Goal: Task Accomplishment & Management: Use online tool/utility

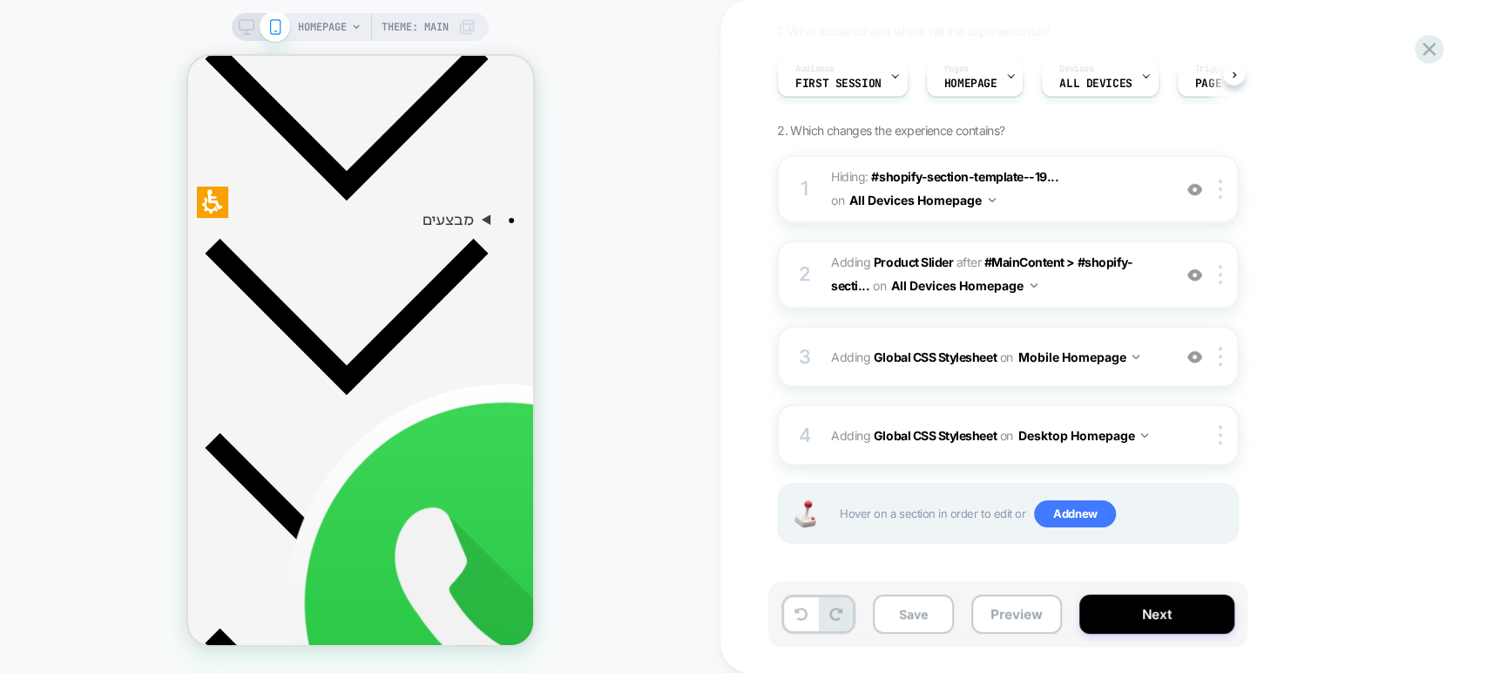
scroll to position [0, 1227]
click at [1035, 617] on button "Preview" at bounding box center [1016, 613] width 91 height 39
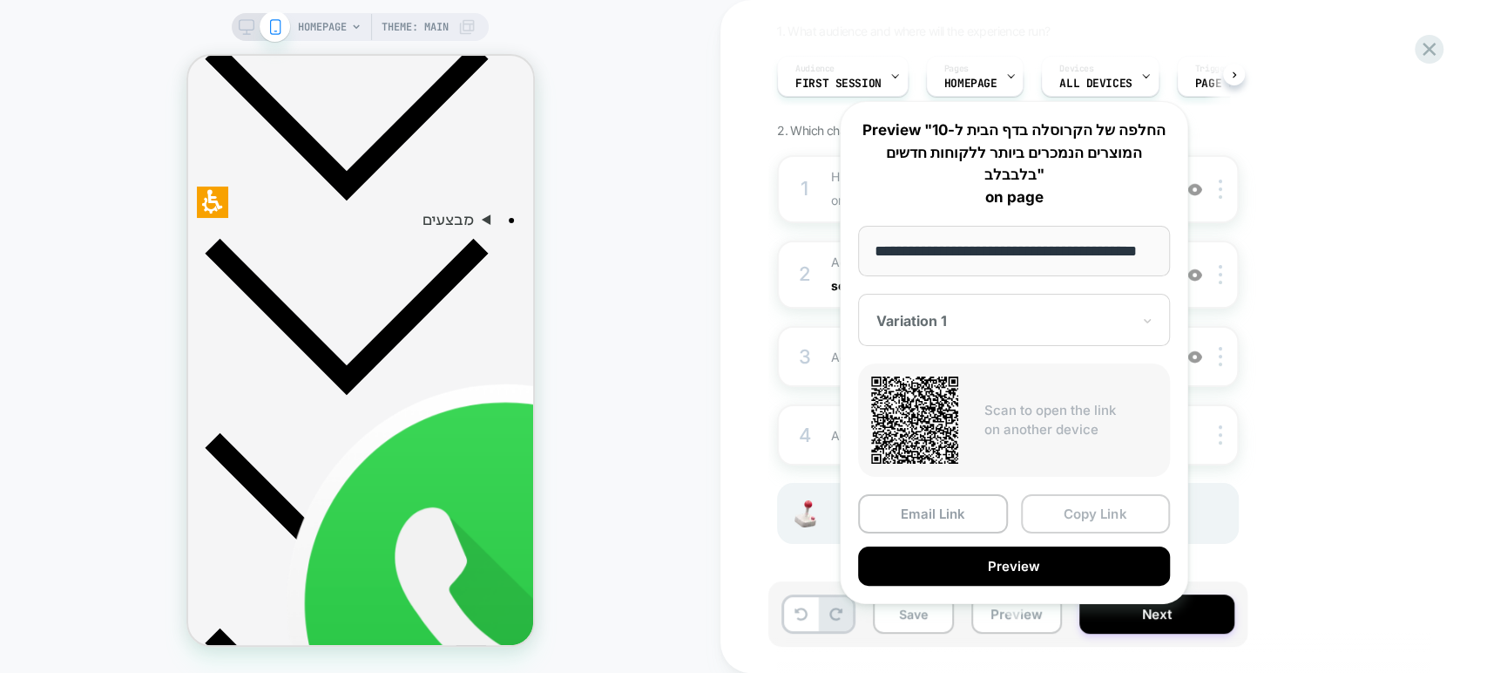
scroll to position [0, 0]
click at [1049, 494] on button "Copy Link" at bounding box center [1096, 513] width 150 height 39
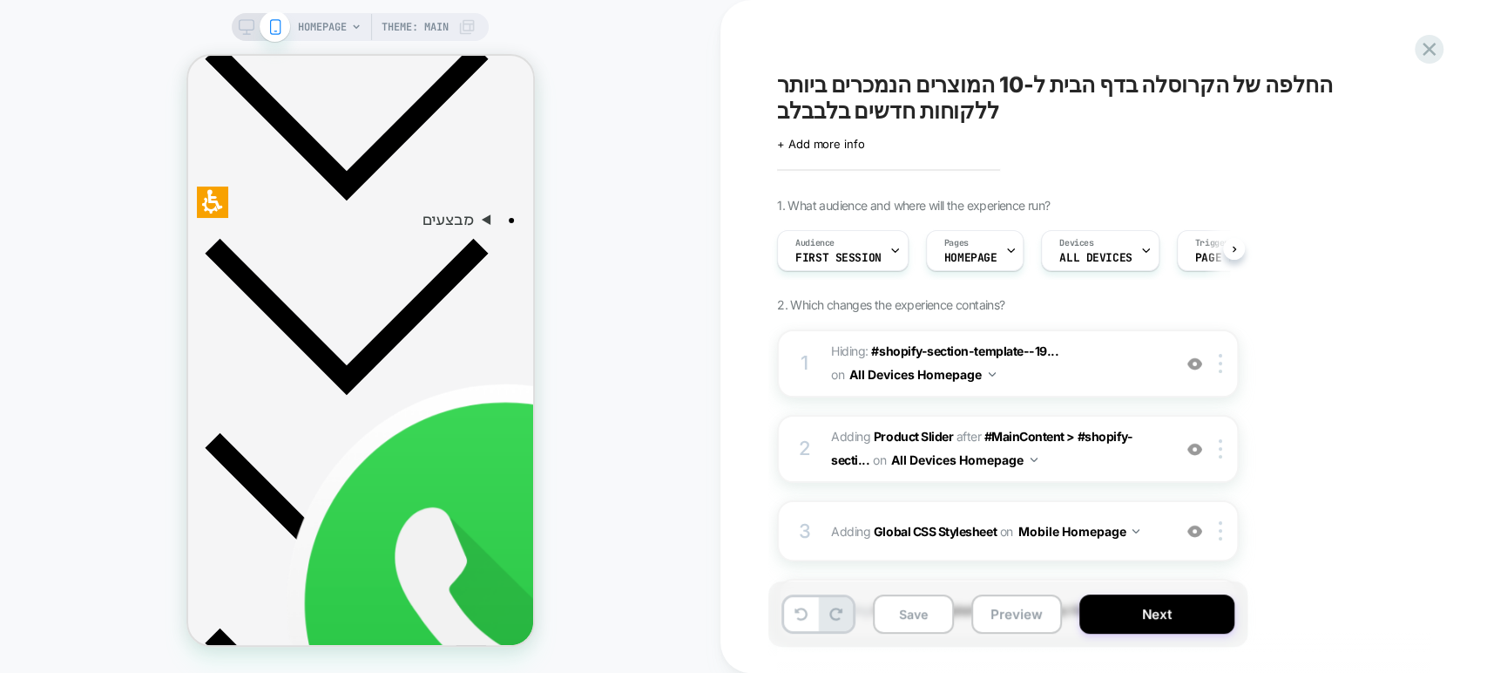
click at [920, 86] on span "החלפה של הקרוסלה בדף הבית ל-10 המוצרים הנמכרים ביותר ללקוחות חדשים בלבבלב" at bounding box center [1095, 97] width 636 height 52
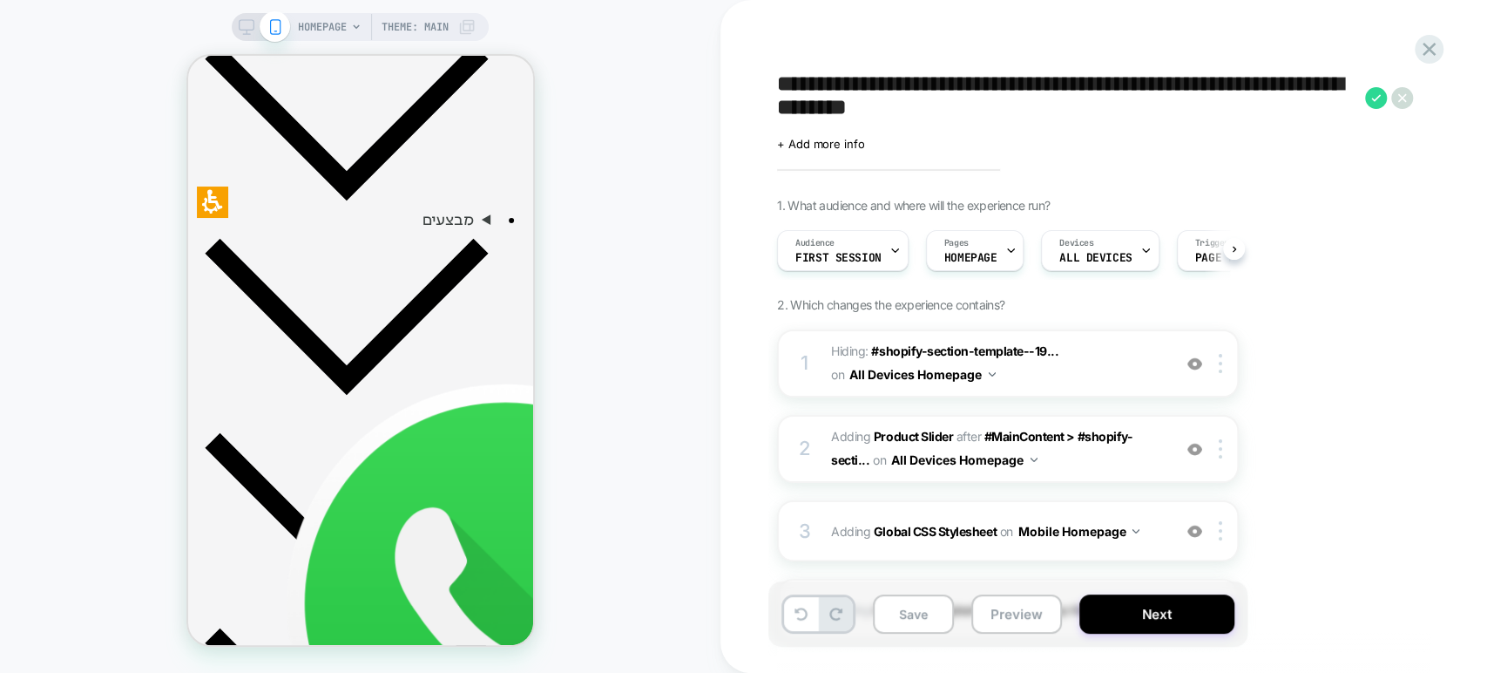
click at [920, 86] on textarea "**********" at bounding box center [1066, 97] width 579 height 52
click at [999, 603] on button "Preview" at bounding box center [1016, 613] width 91 height 39
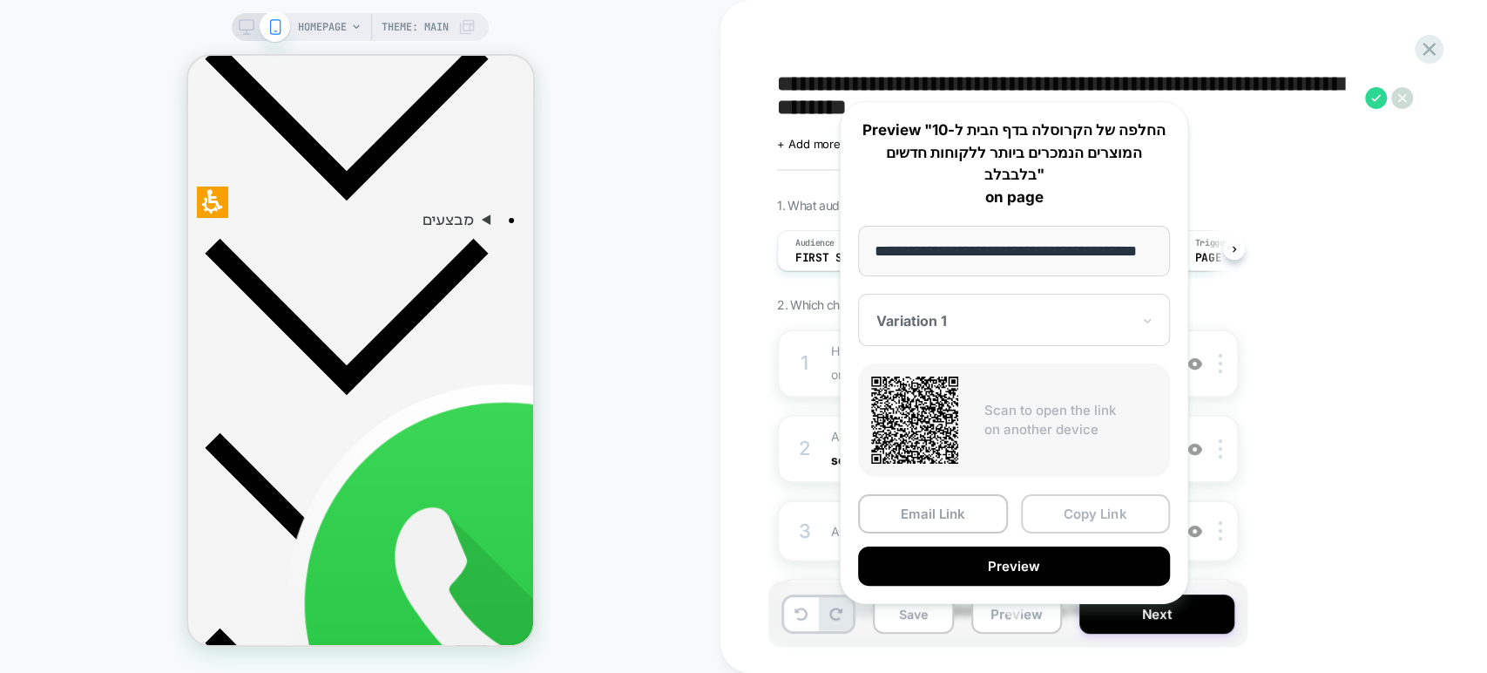
click at [1065, 494] on button "Copy Link" at bounding box center [1096, 513] width 150 height 39
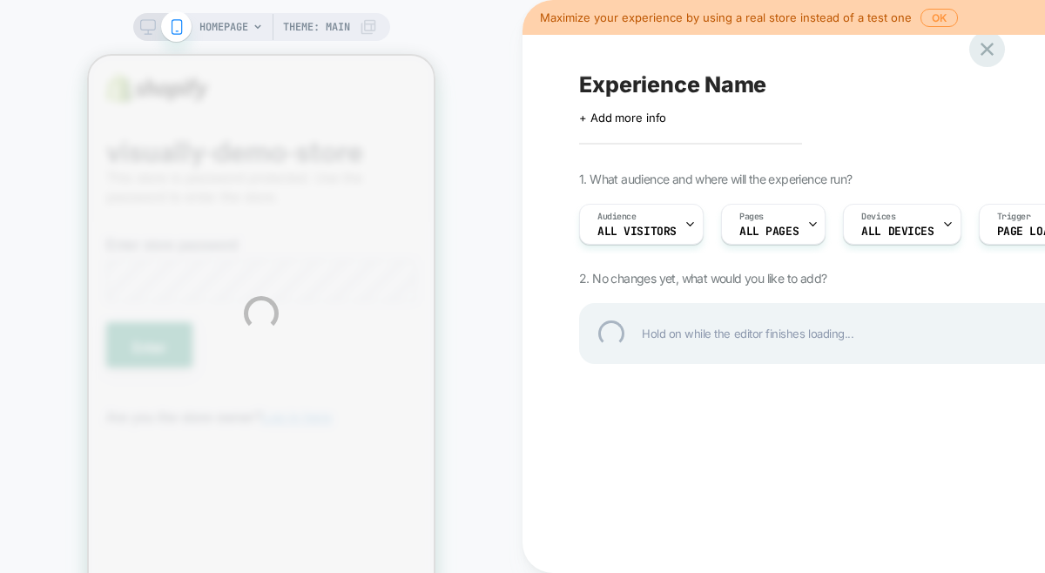
click at [990, 58] on div at bounding box center [988, 49] width 36 height 36
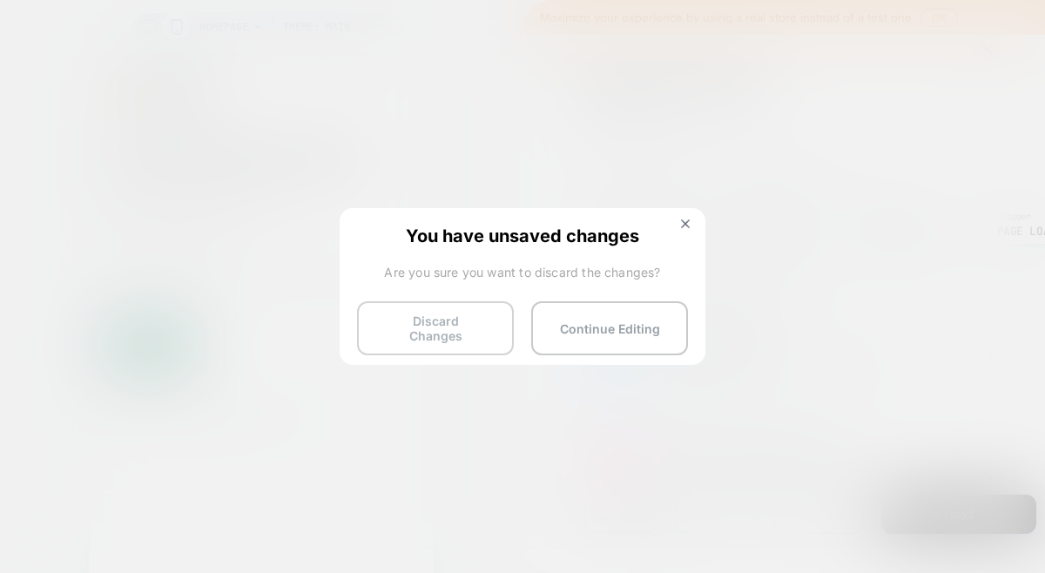
click at [382, 318] on button "Discard Changes" at bounding box center [435, 328] width 157 height 54
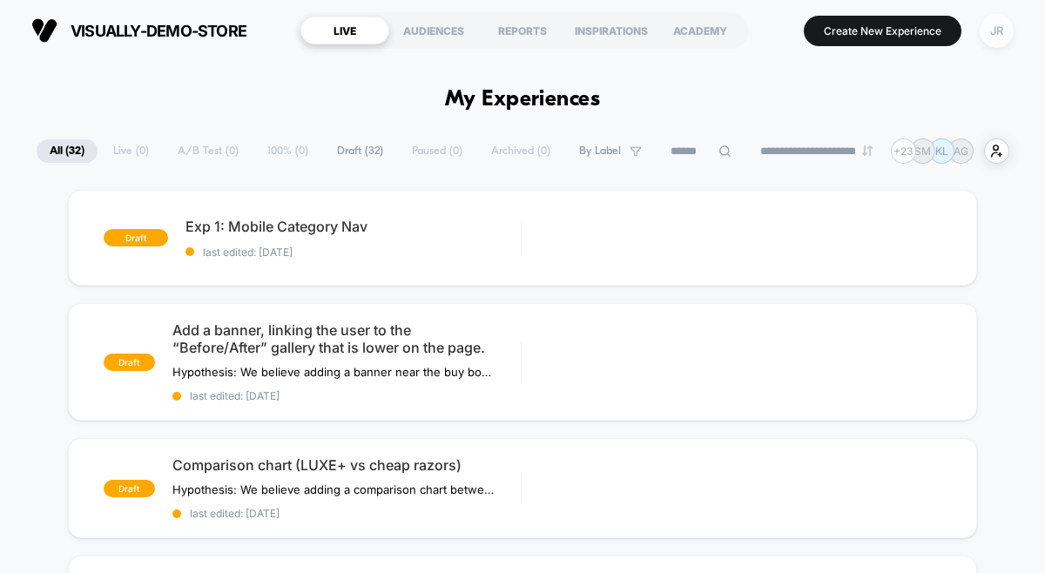
click at [993, 34] on div "JR" at bounding box center [997, 31] width 34 height 34
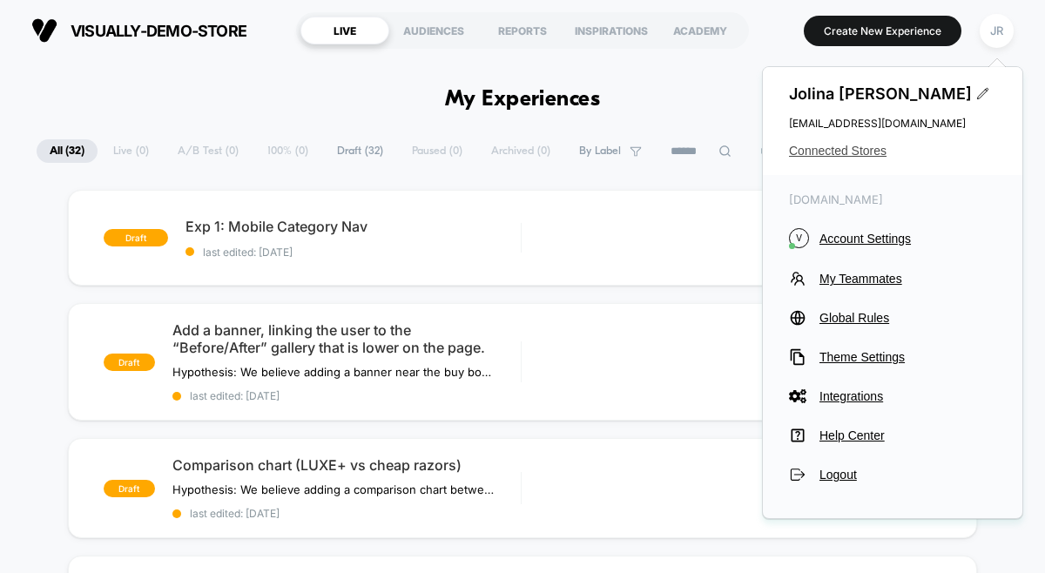
click at [853, 152] on span "Connected Stores" at bounding box center [892, 151] width 207 height 14
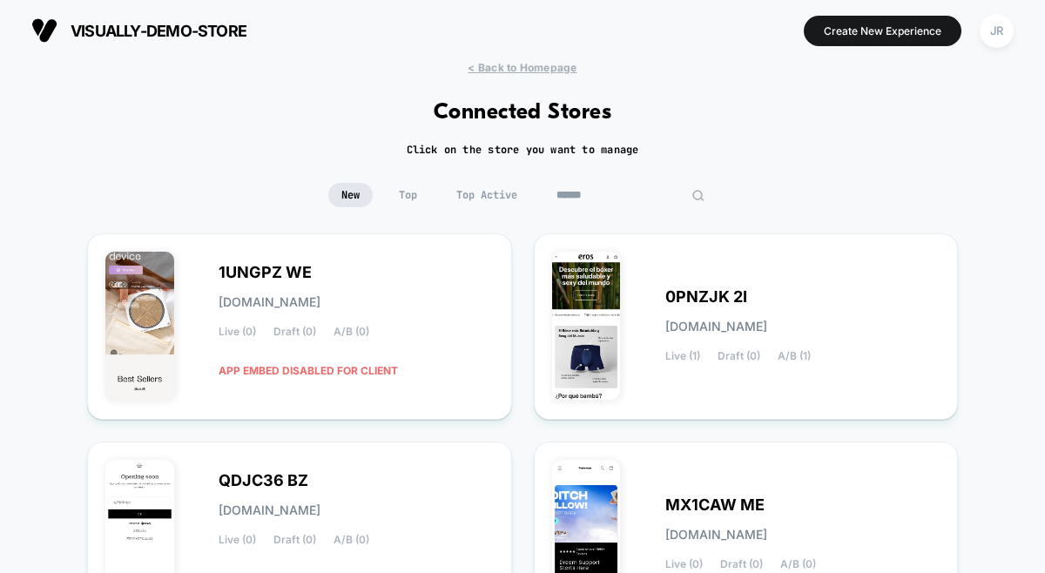
click at [607, 196] on input at bounding box center [631, 195] width 174 height 24
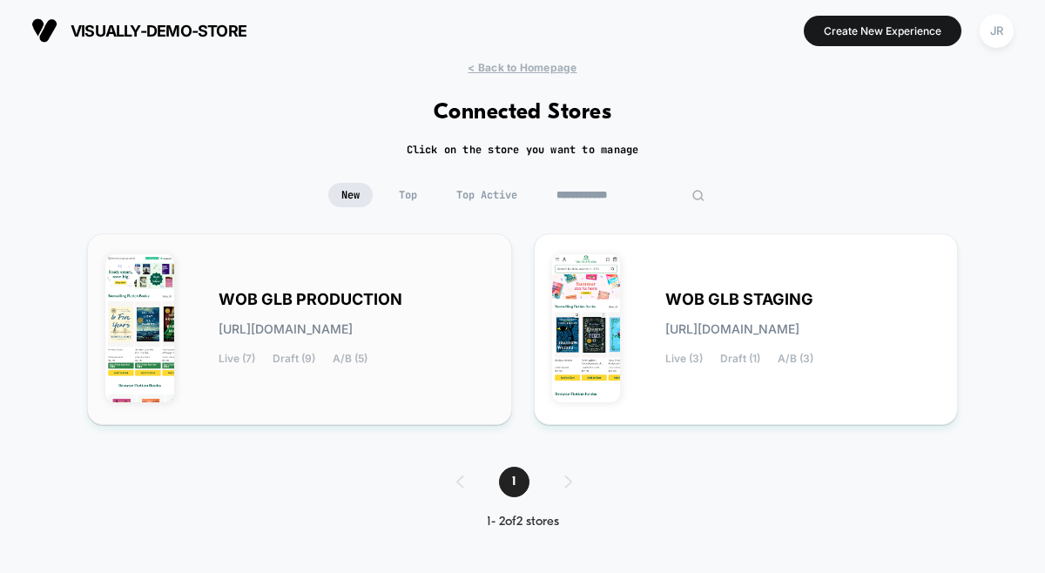
type input "**********"
click at [488, 284] on div "WOB GLB PRODUCTION wob-glb_production.myshopify.com Live (7) Draft (9) A/B (5)" at bounding box center [299, 329] width 389 height 155
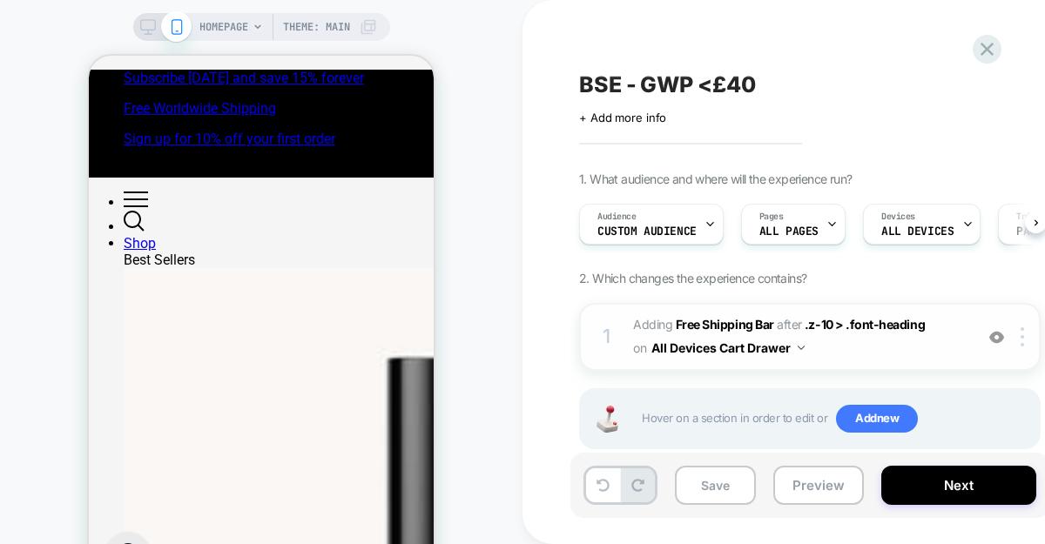
click at [849, 343] on span "#_loomi_addon_1759227051539 Adding Free Shipping Bar AFTER .z-10 > .font-headin…" at bounding box center [799, 337] width 332 height 47
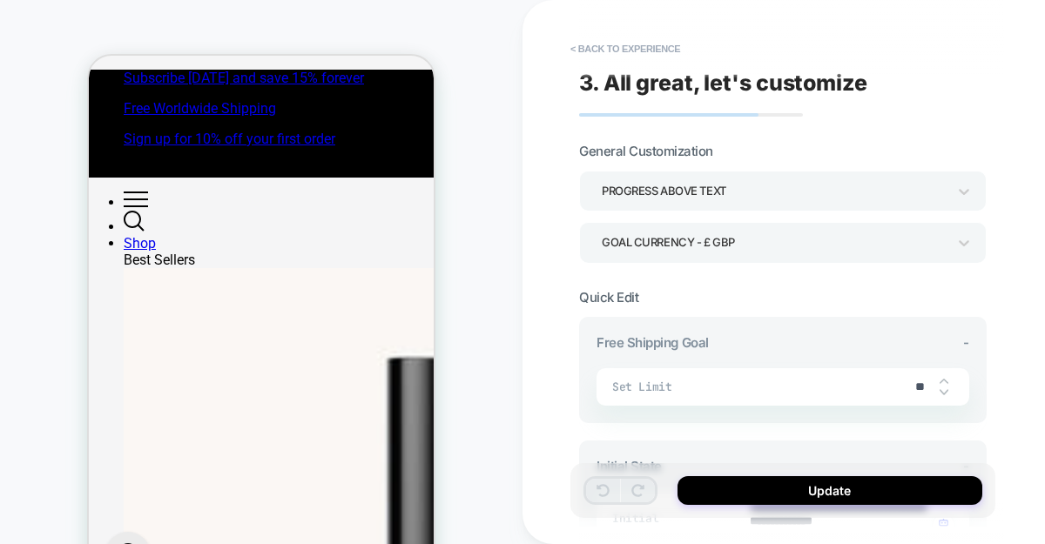
type textarea "*"
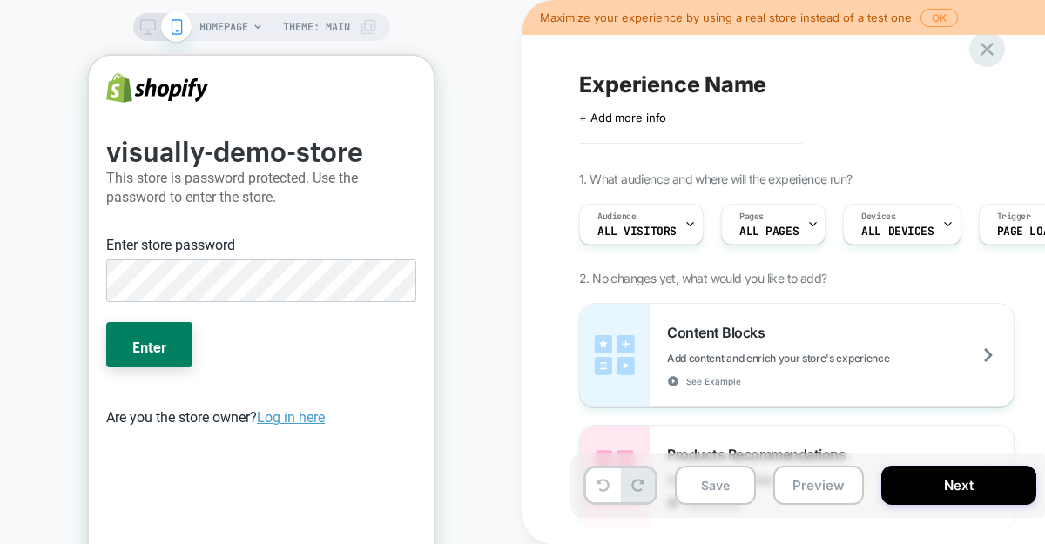
click at [991, 53] on icon at bounding box center [987, 49] width 13 height 13
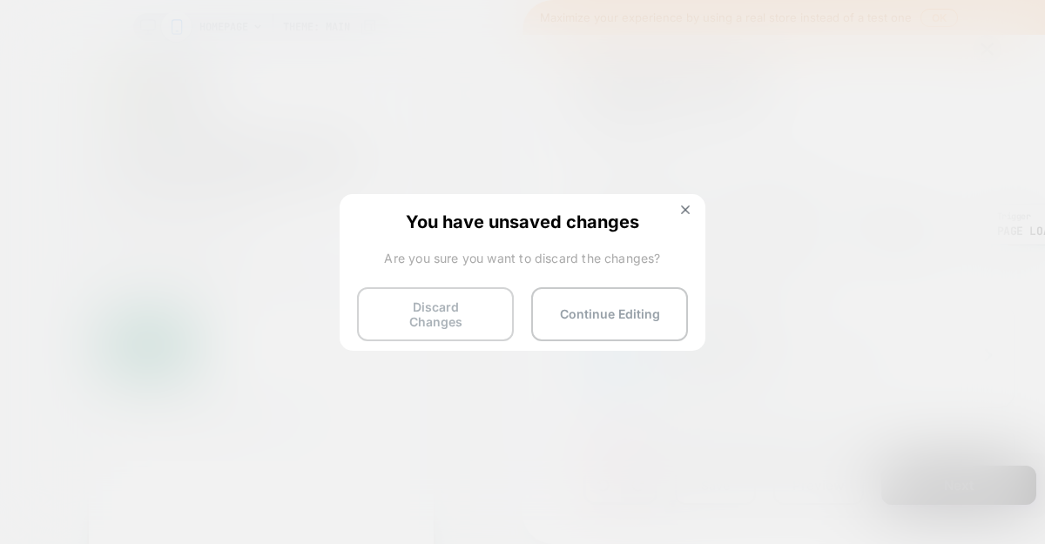
click at [467, 310] on button "Discard Changes" at bounding box center [435, 314] width 157 height 54
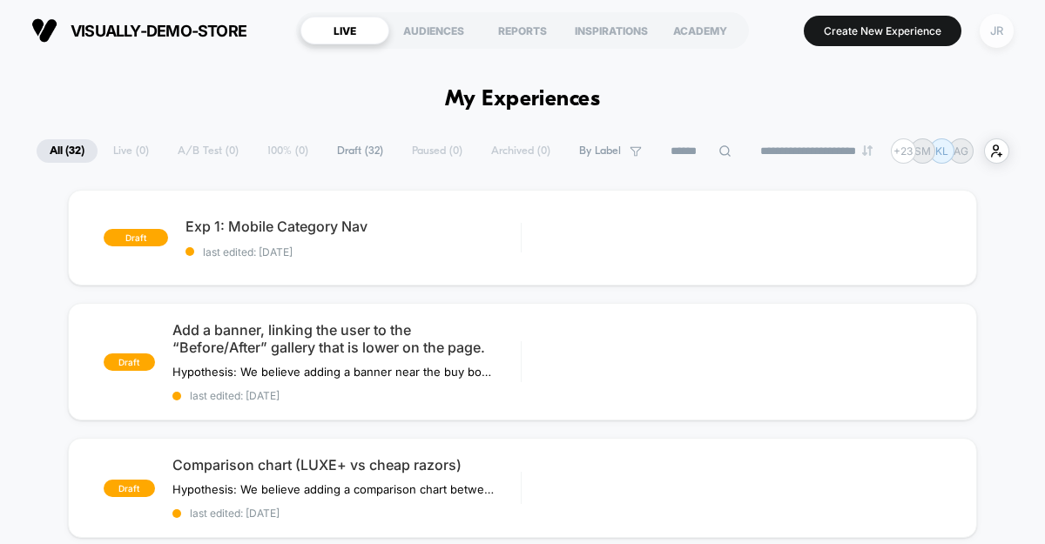
click at [993, 23] on div "JR" at bounding box center [997, 31] width 34 height 34
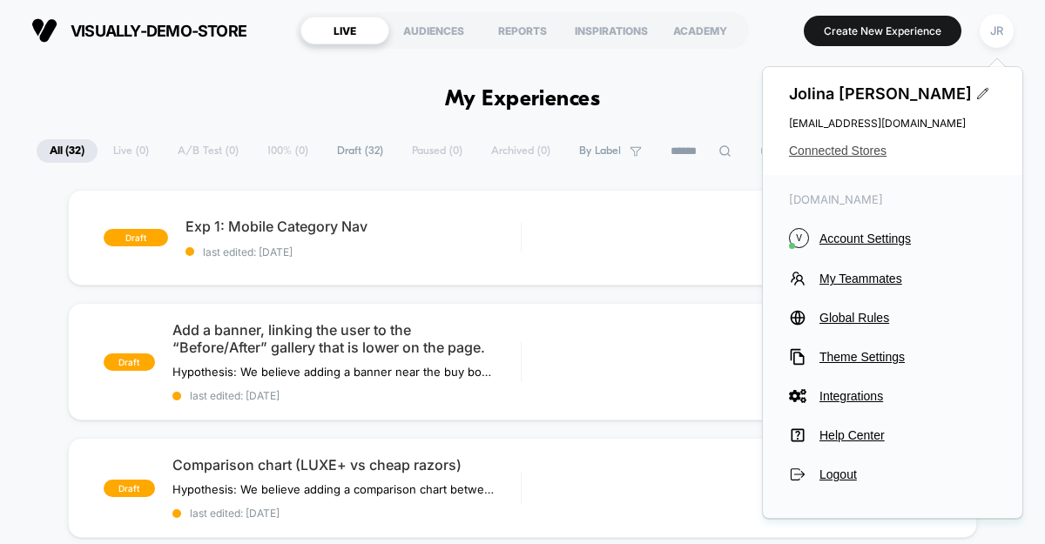
click at [858, 145] on span "Connected Stores" at bounding box center [892, 151] width 207 height 14
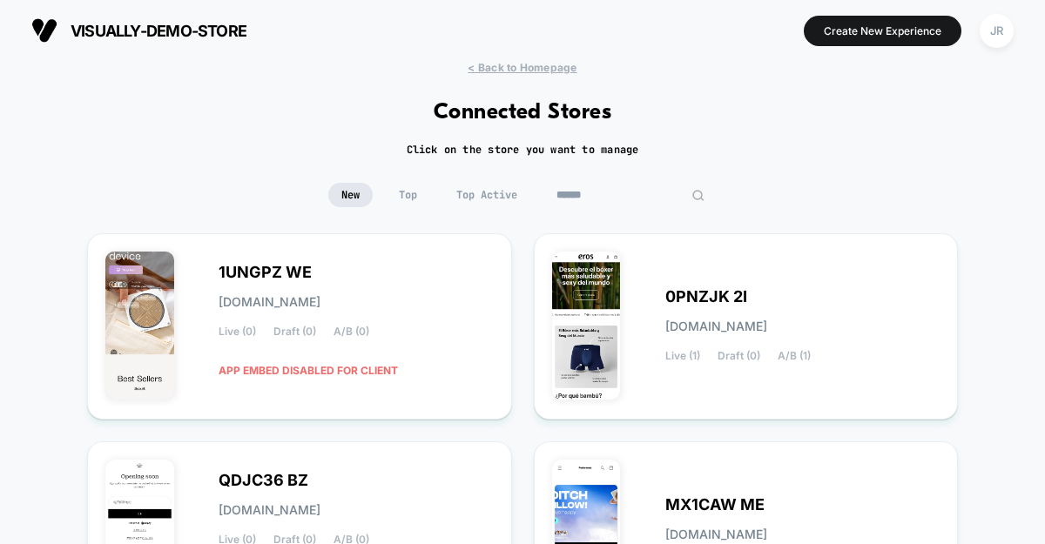
click at [619, 199] on input at bounding box center [631, 195] width 174 height 24
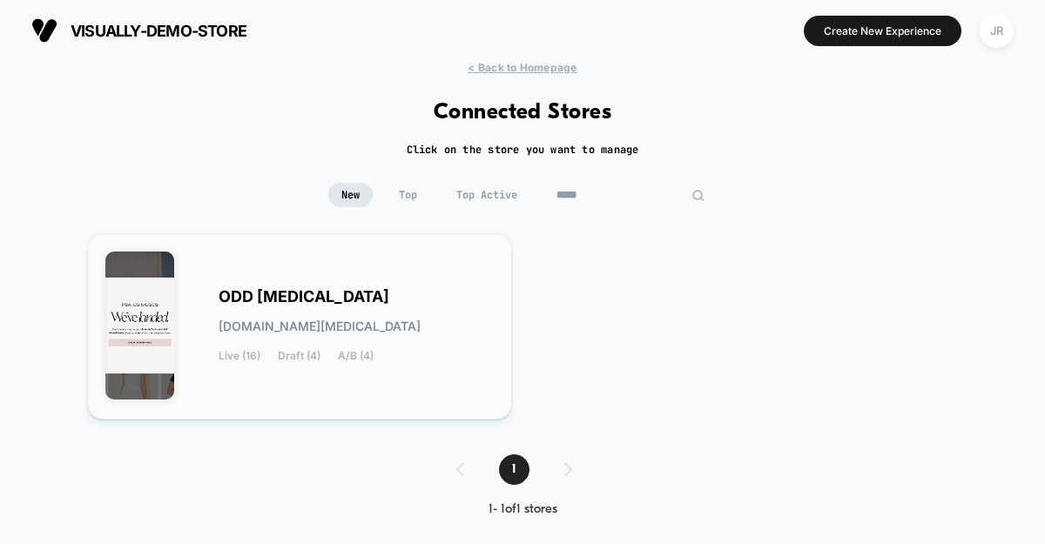
type input "*****"
click at [463, 303] on div "ODD MUSE odd-muse.myshopify.com Live (16) Draft (4) A/B (4)" at bounding box center [356, 326] width 275 height 71
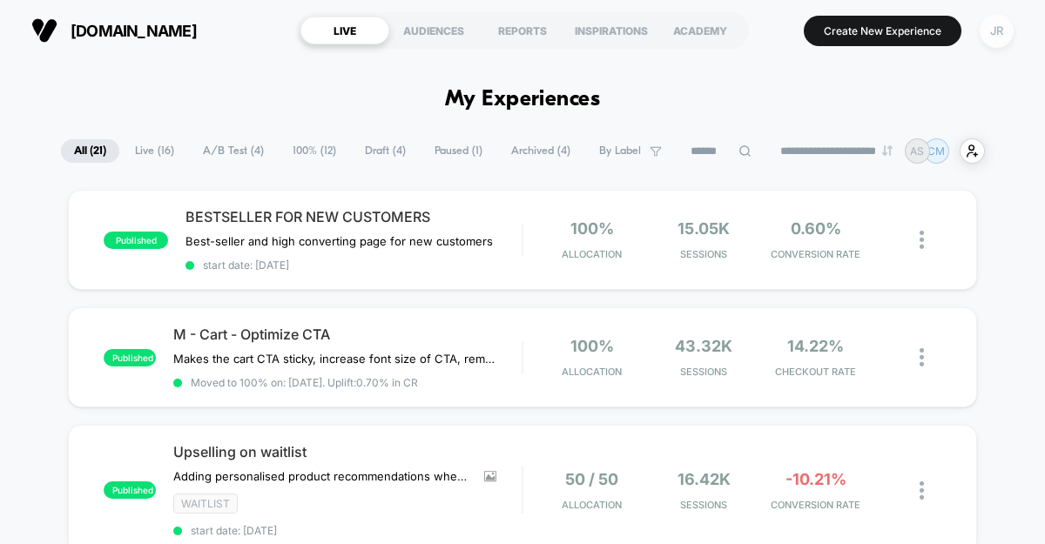
click at [1011, 37] on div "JR" at bounding box center [997, 31] width 34 height 34
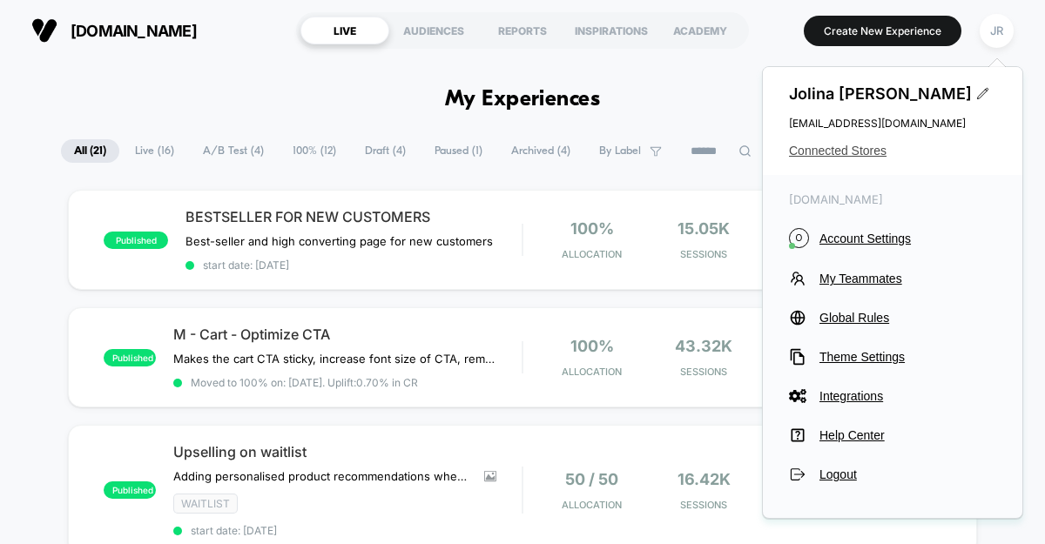
click at [876, 150] on span "Connected Stores" at bounding box center [892, 151] width 207 height 14
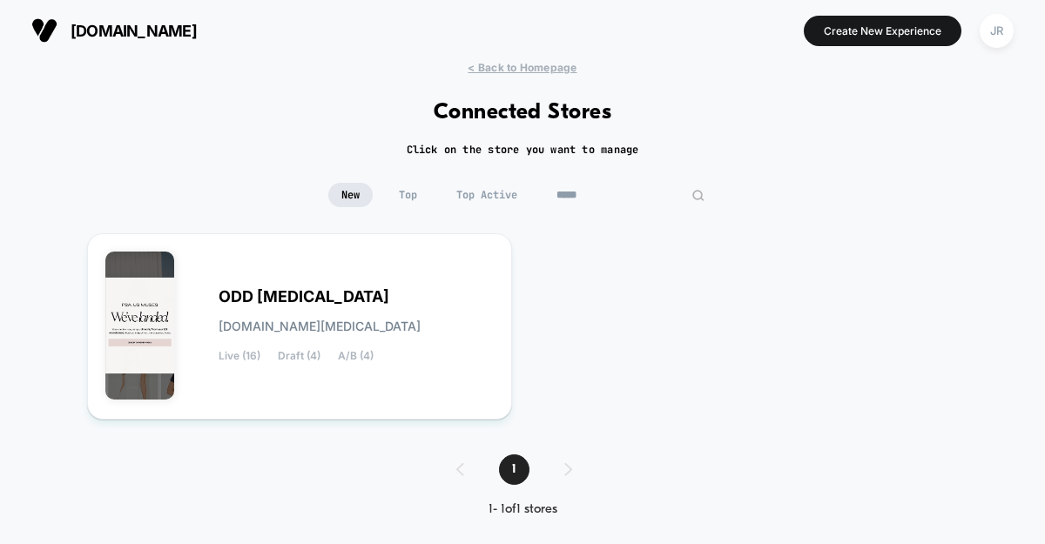
click at [619, 193] on input "*****" at bounding box center [631, 195] width 174 height 24
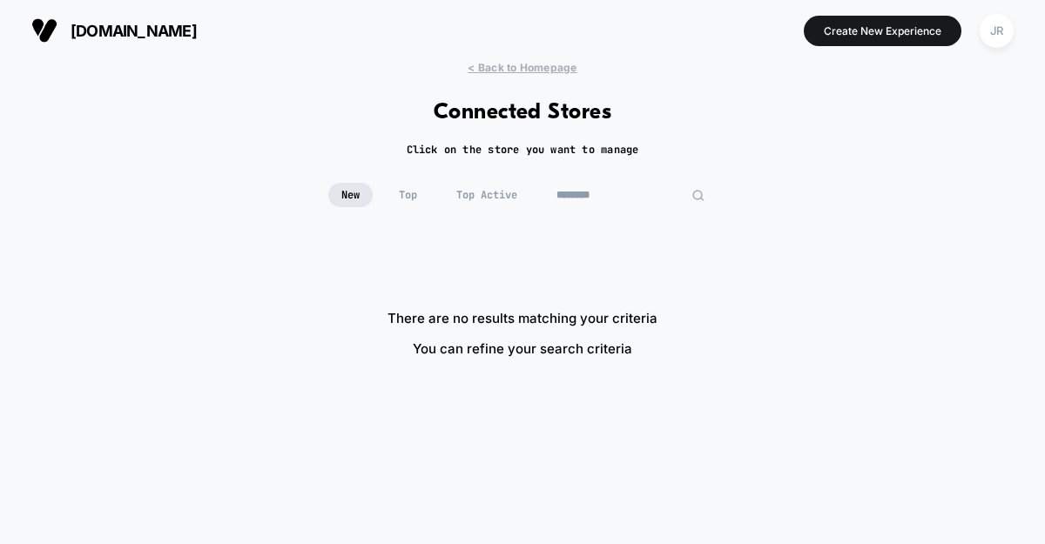
click at [586, 192] on input "********" at bounding box center [631, 195] width 174 height 24
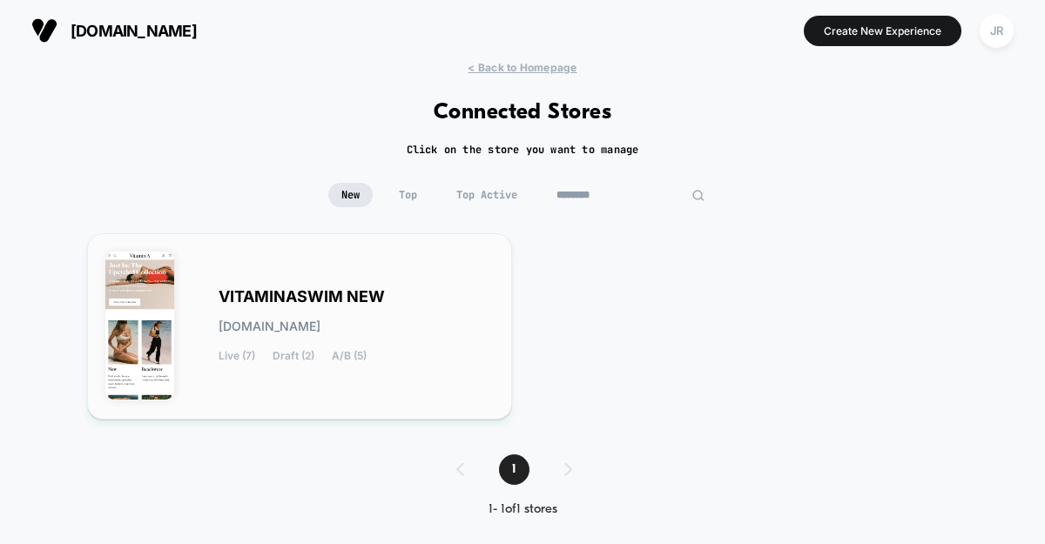
type input "********"
click at [392, 368] on div "VITAMINASWIM NEW vitaminaswim-new.myshopify.com Live (7) Draft (2) A/B (5)" at bounding box center [299, 327] width 389 height 150
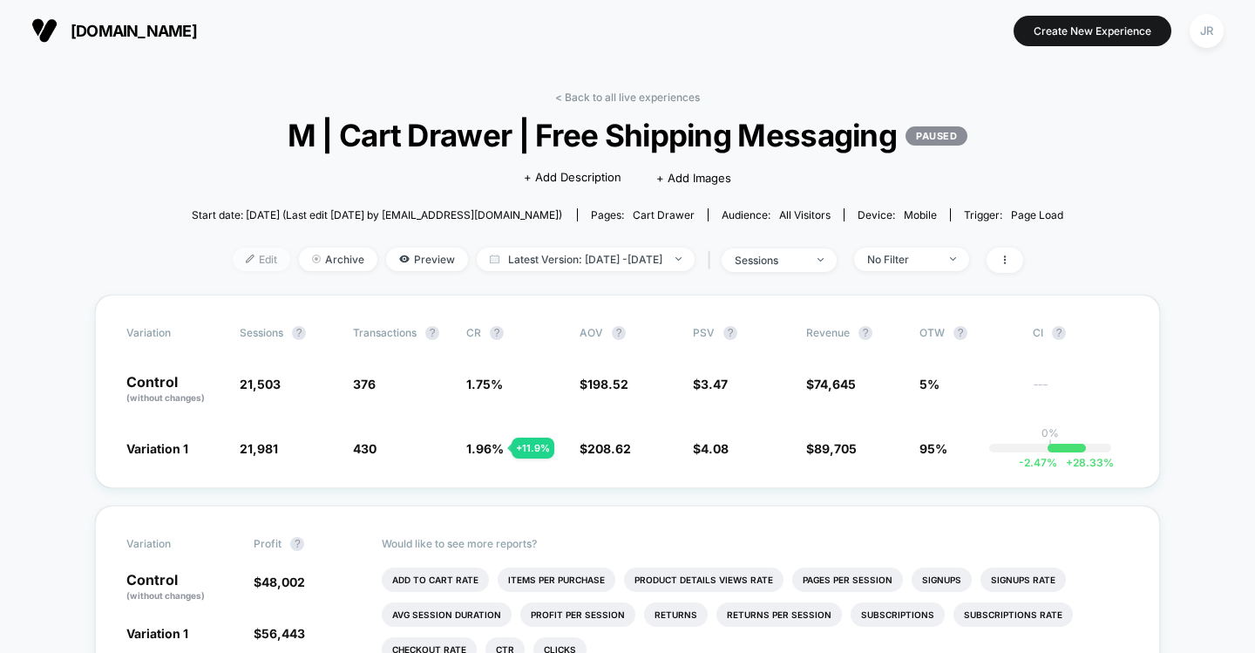
click at [233, 257] on span "Edit" at bounding box center [261, 259] width 57 height 24
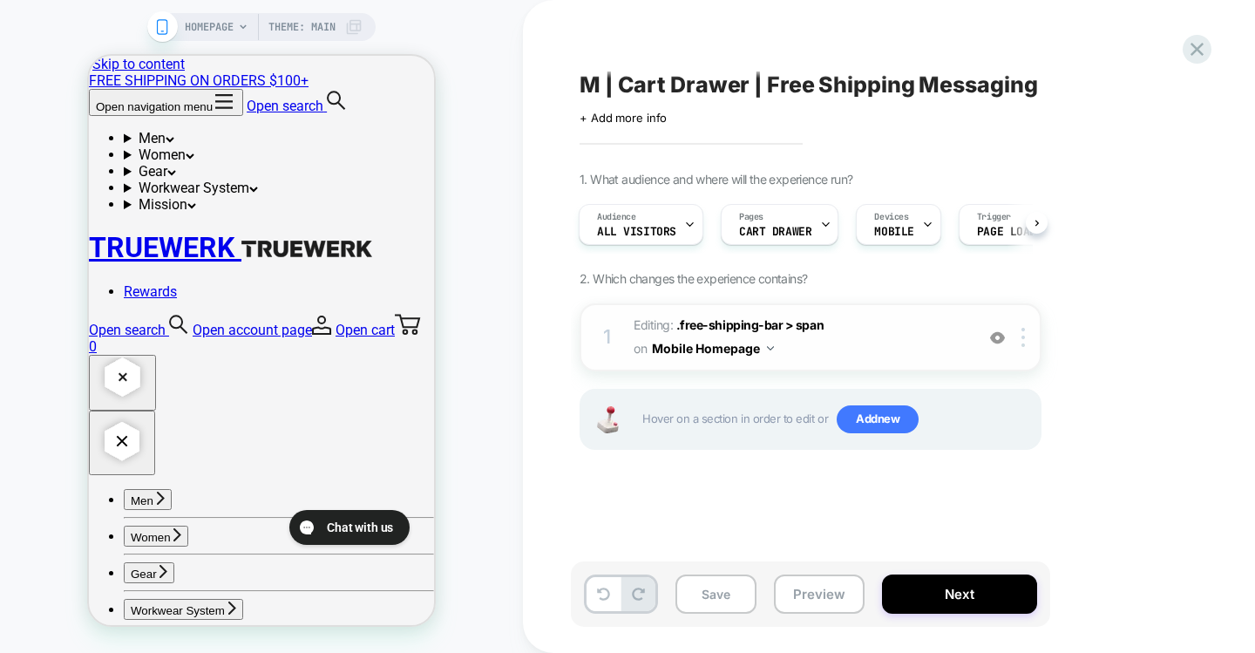
click at [938, 354] on div "1 Editing : .free-shipping-bar > span .free-shipping-bar > span on Mobile Homep…" at bounding box center [810, 337] width 462 height 68
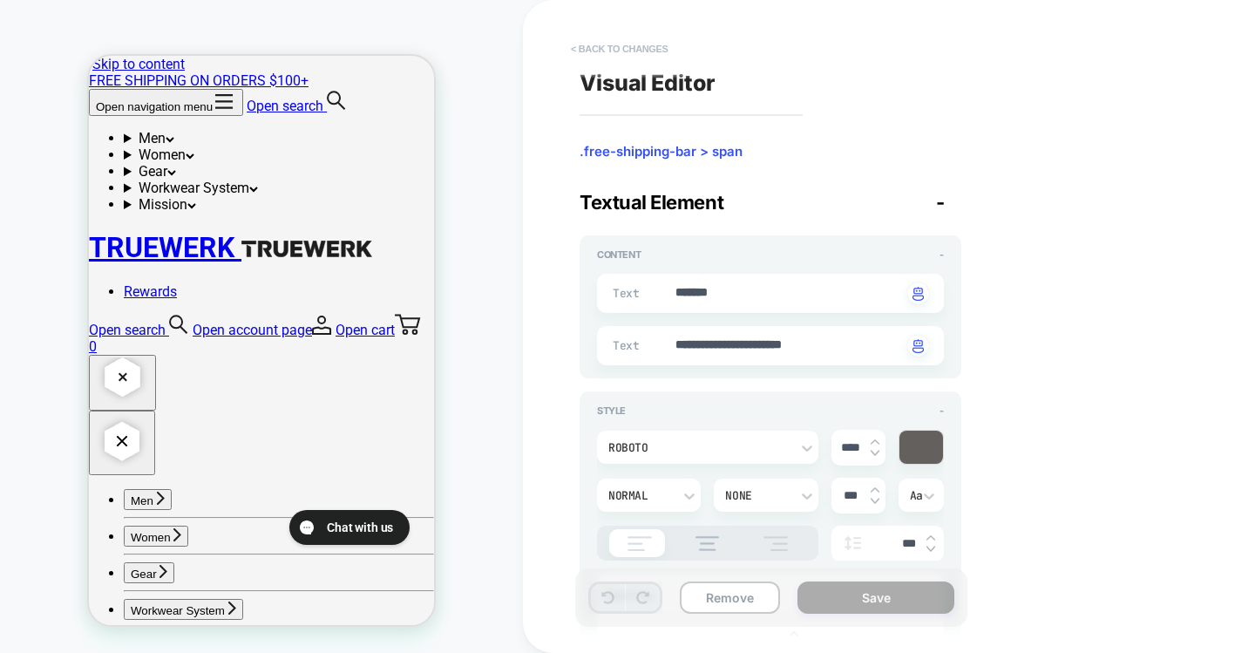
click at [609, 45] on button "< Back to changes" at bounding box center [619, 49] width 115 height 28
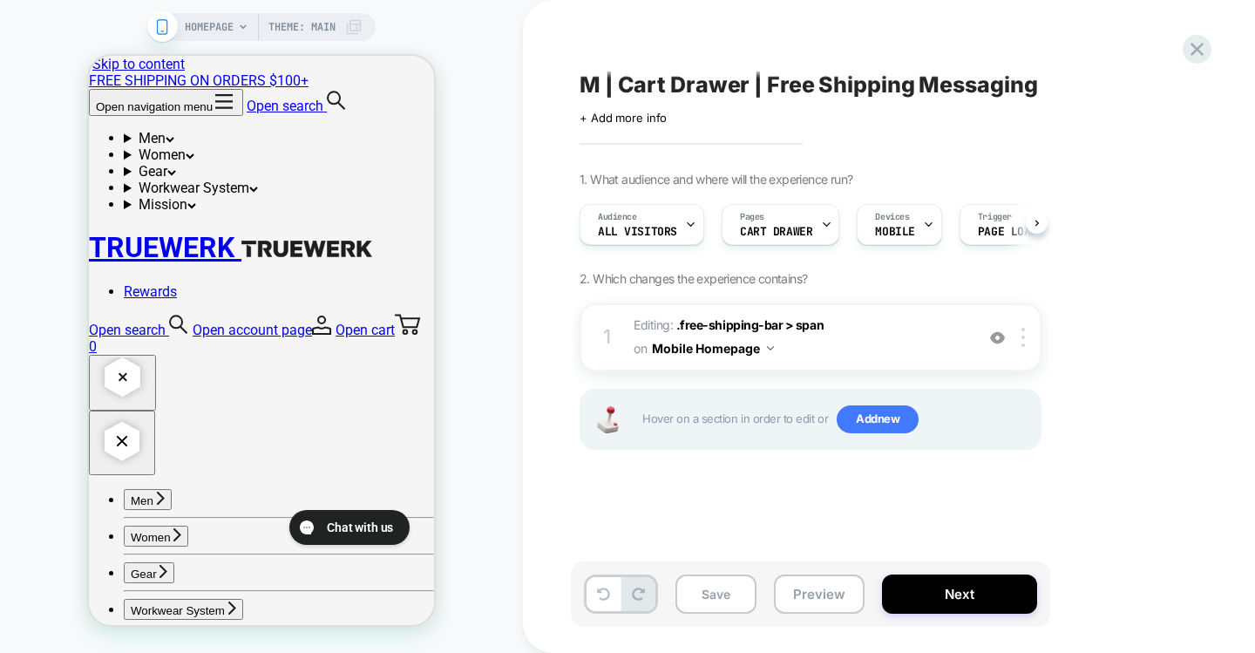
scroll to position [0, 1]
click at [972, 343] on div "1 Editing : .free-shipping-bar > span .free-shipping-bar > span on Mobile Homep…" at bounding box center [810, 337] width 462 height 68
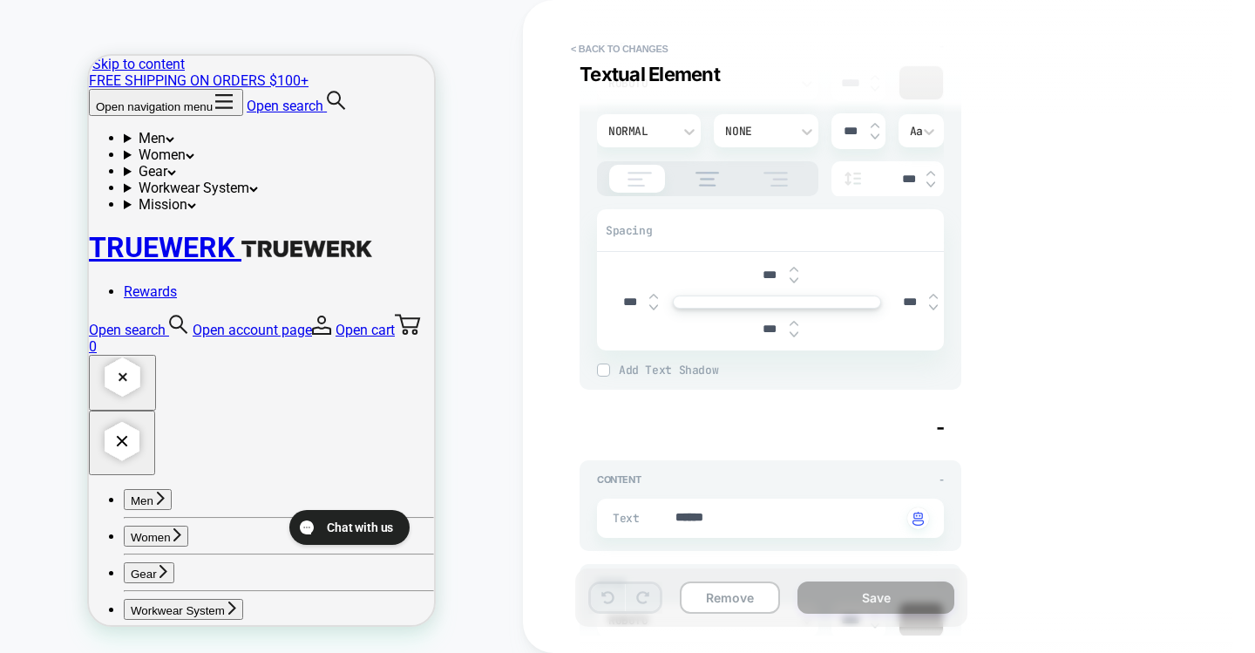
scroll to position [353, 0]
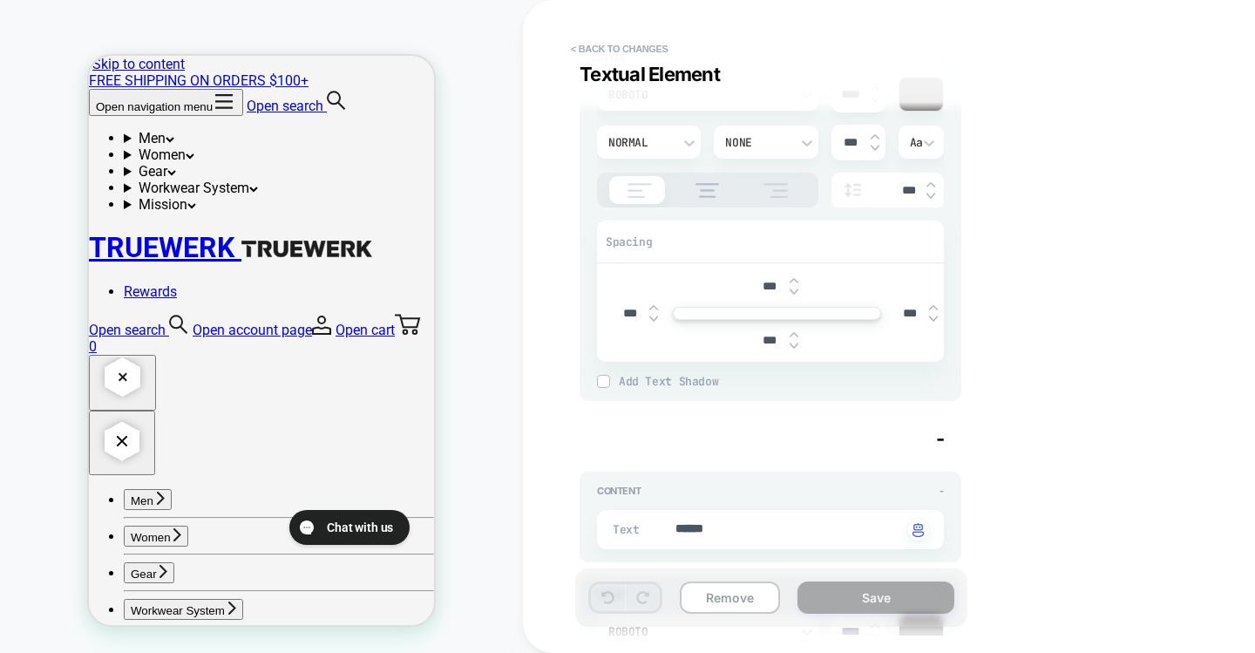
click at [943, 437] on span "-" at bounding box center [940, 438] width 9 height 23
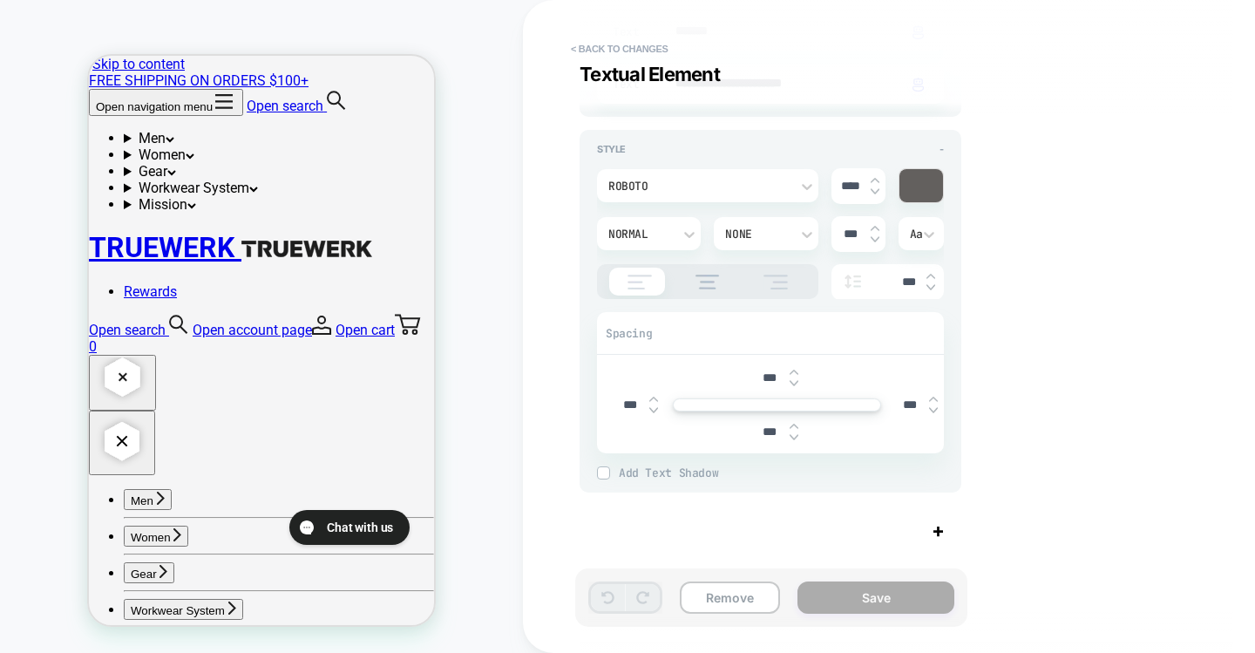
click at [939, 530] on span "+" at bounding box center [937, 529] width 13 height 23
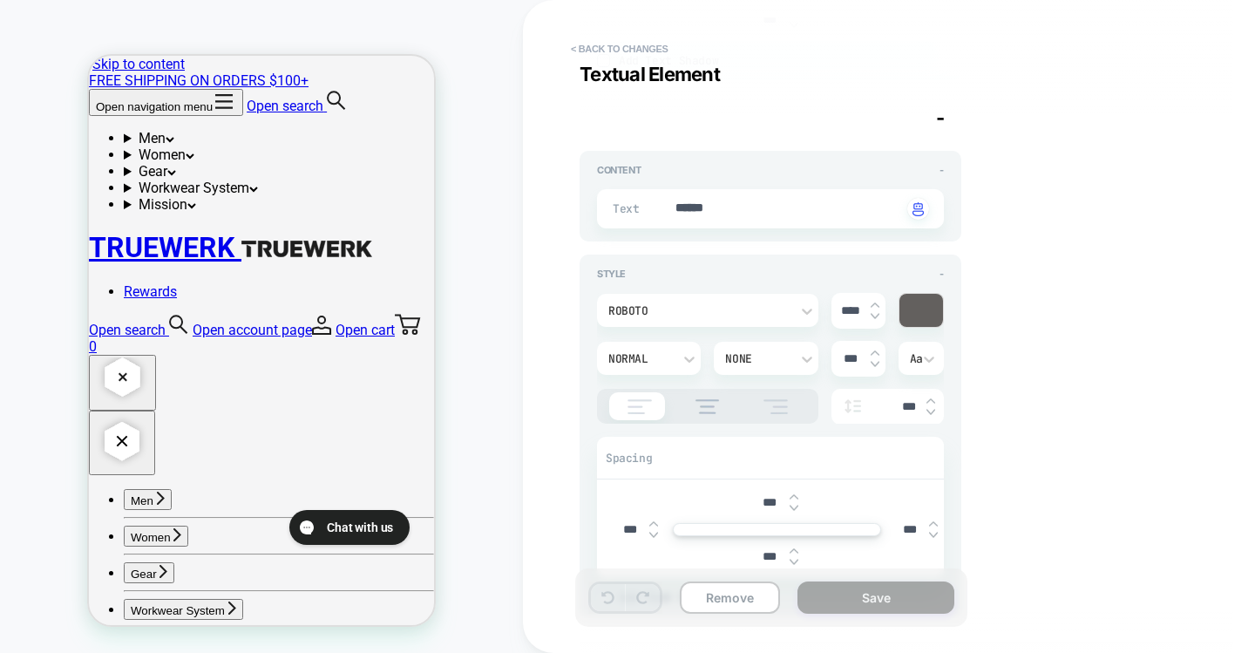
scroll to position [747, 0]
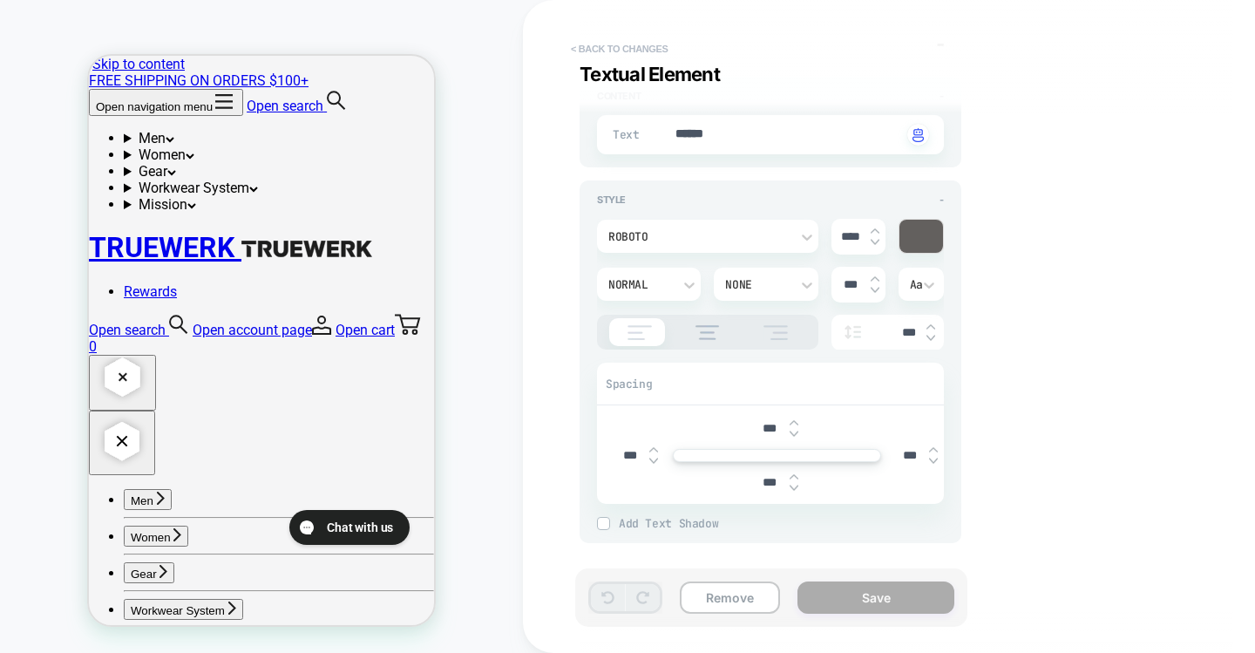
click at [593, 45] on button "< Back to changes" at bounding box center [619, 49] width 115 height 28
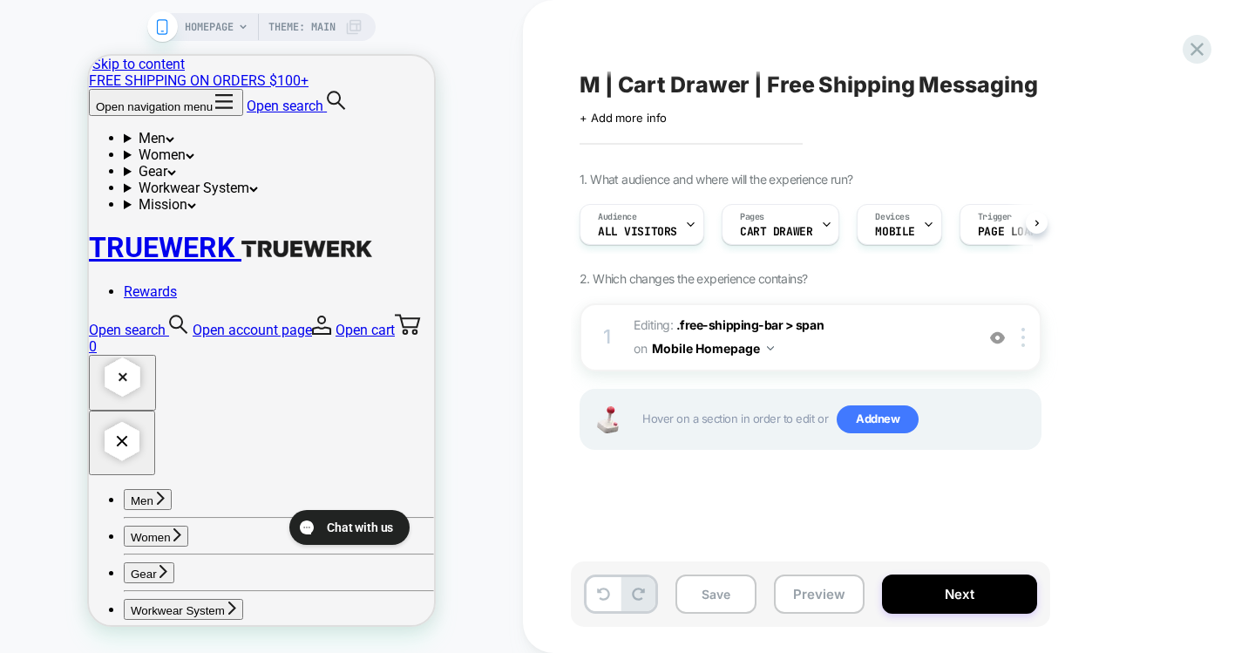
scroll to position [0, 1]
click at [976, 347] on div "1 Editing : .free-shipping-bar > span .free-shipping-bar > span on Mobile Homep…" at bounding box center [810, 337] width 462 height 68
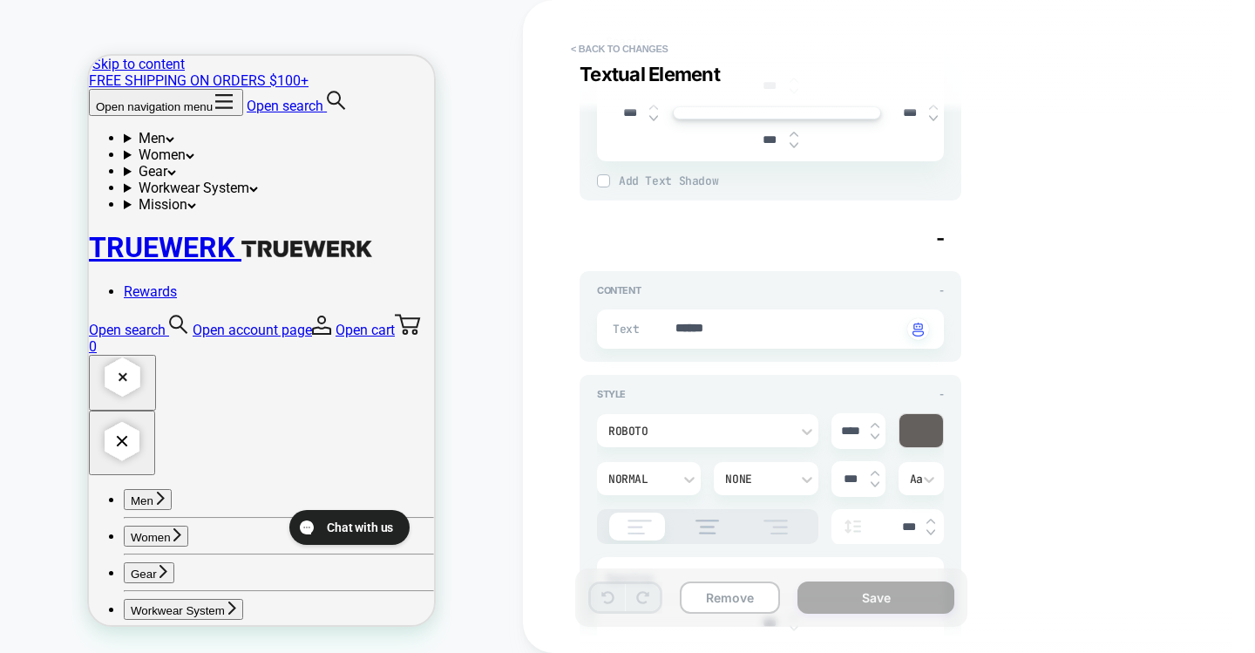
scroll to position [530, 0]
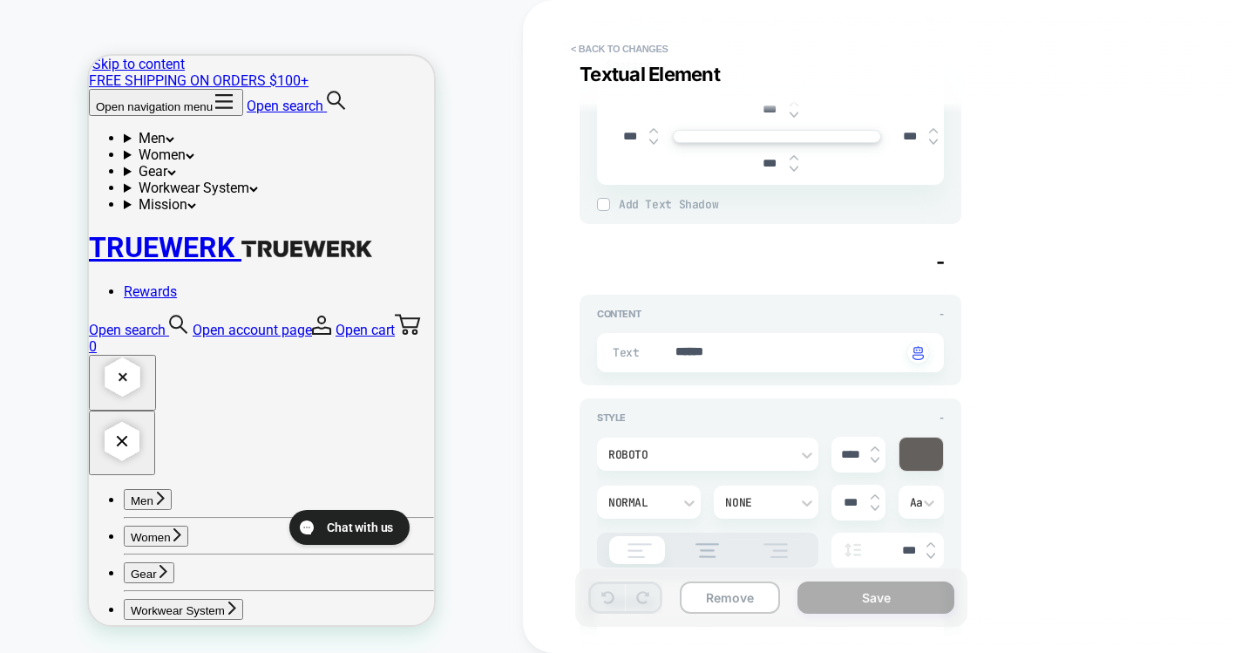
type textarea "*"
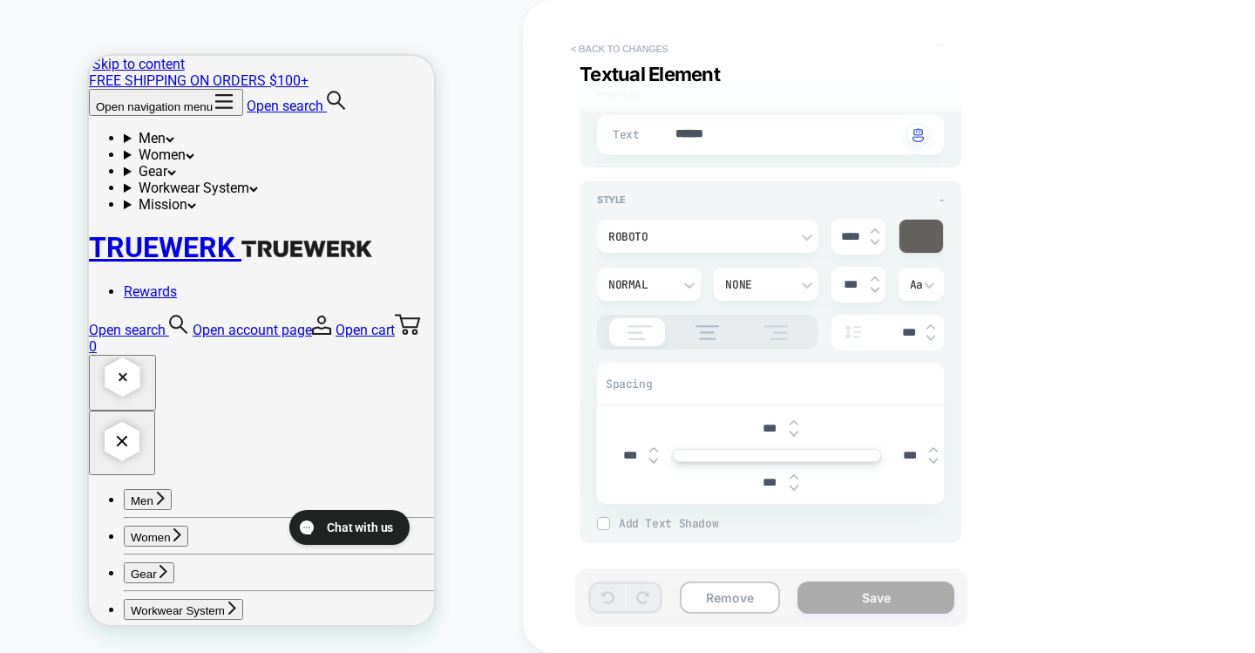
click at [596, 49] on button "< Back to changes" at bounding box center [619, 49] width 115 height 28
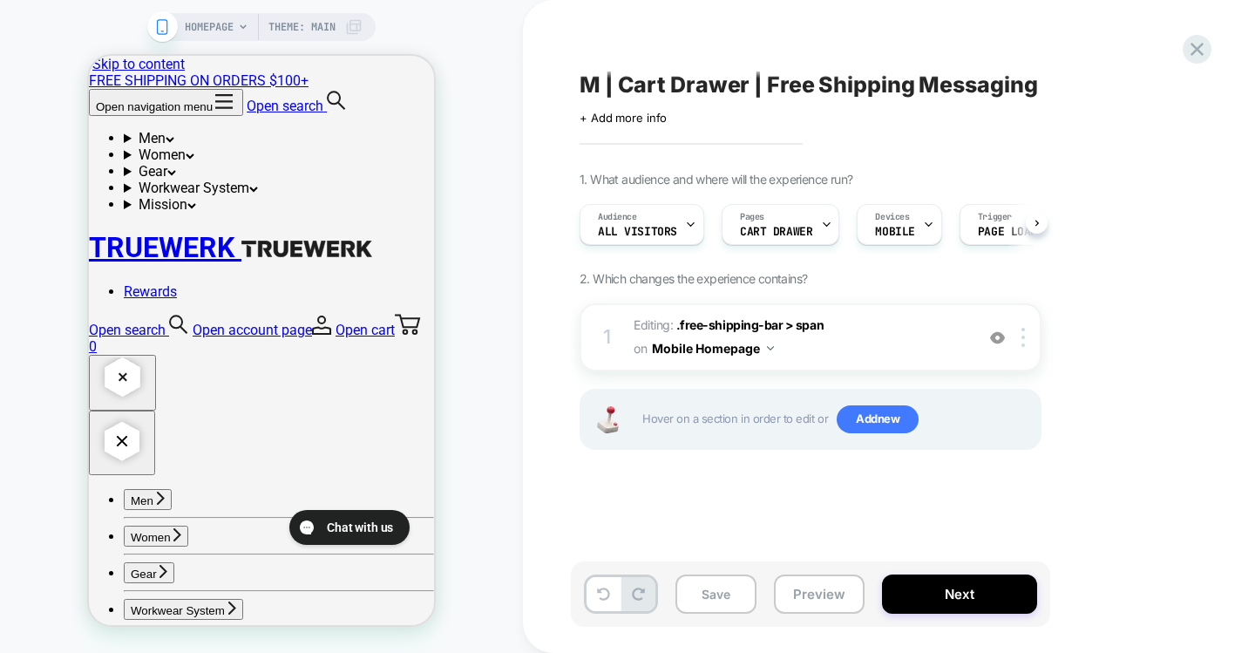
scroll to position [0, 1]
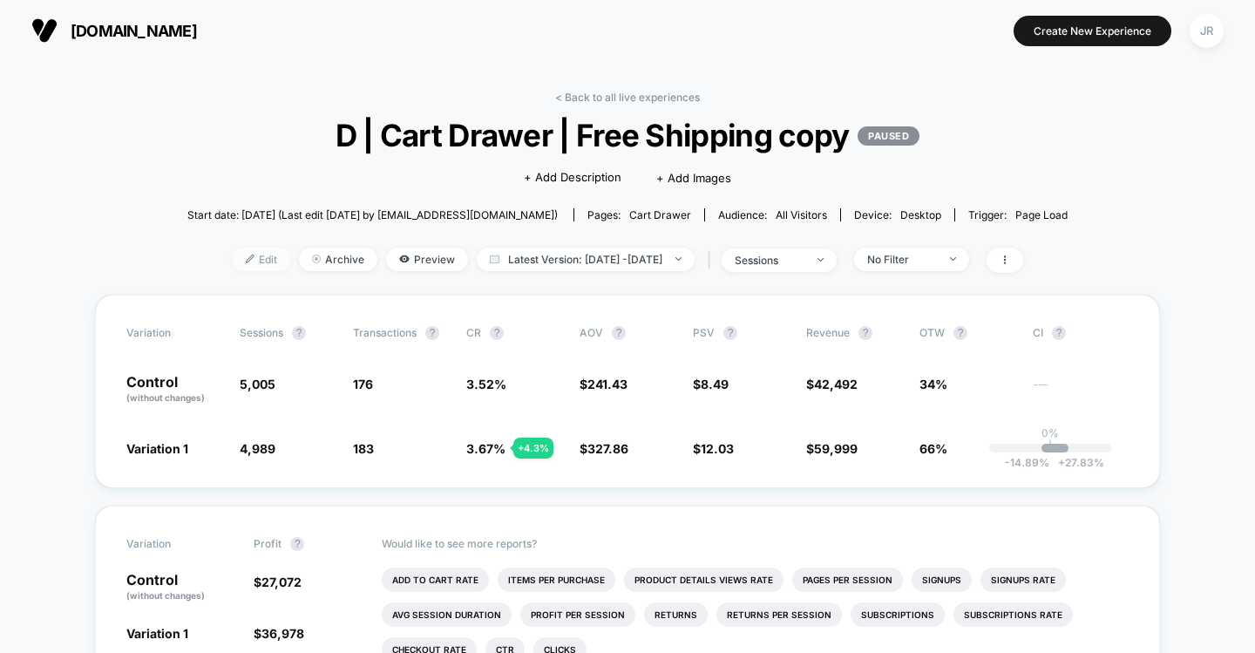
click at [237, 258] on span "Edit" at bounding box center [261, 259] width 57 height 24
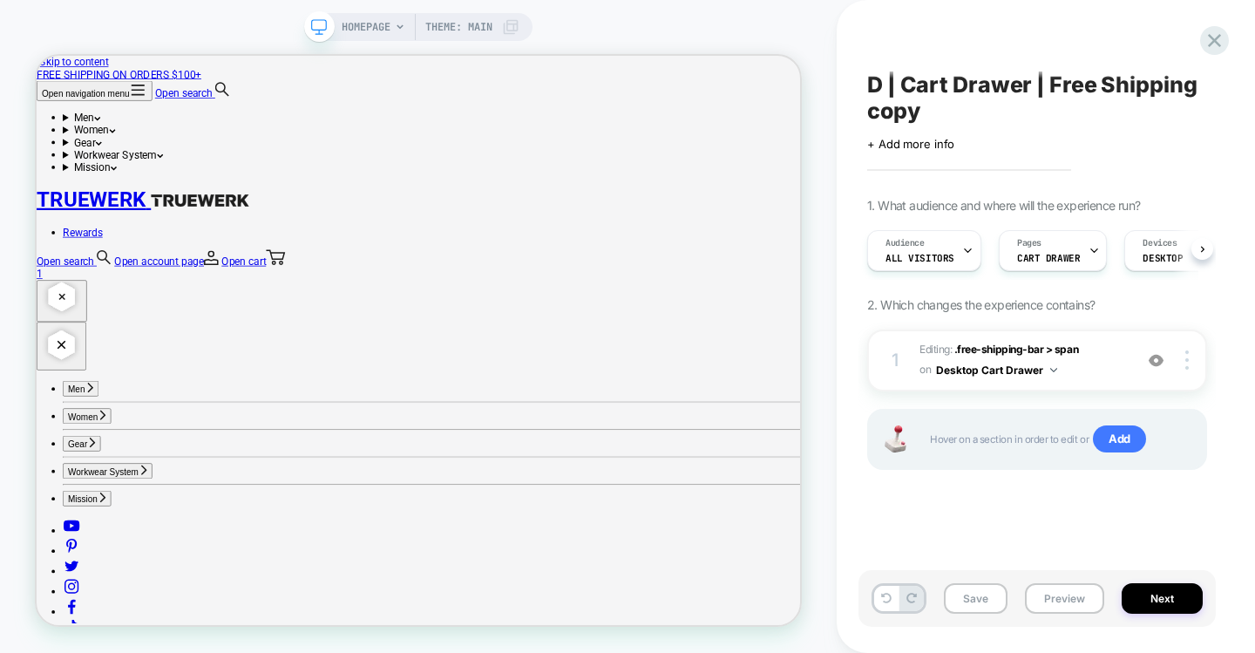
scroll to position [0, 1]
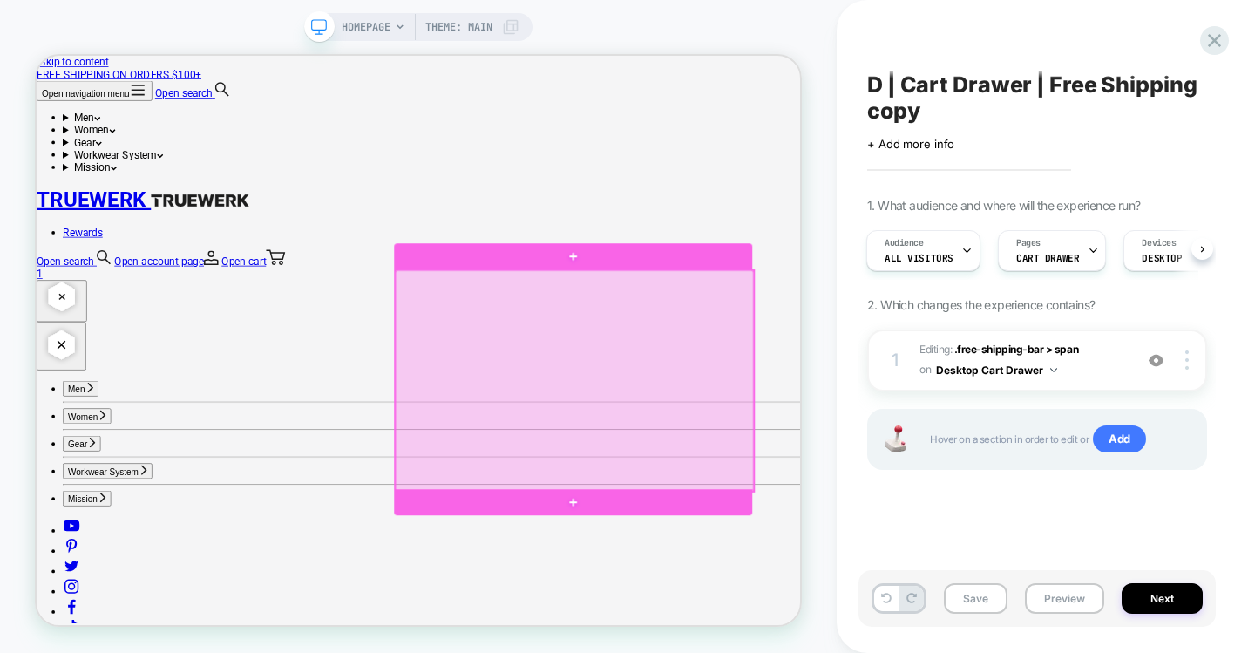
click at [951, 562] on div at bounding box center [753, 489] width 477 height 294
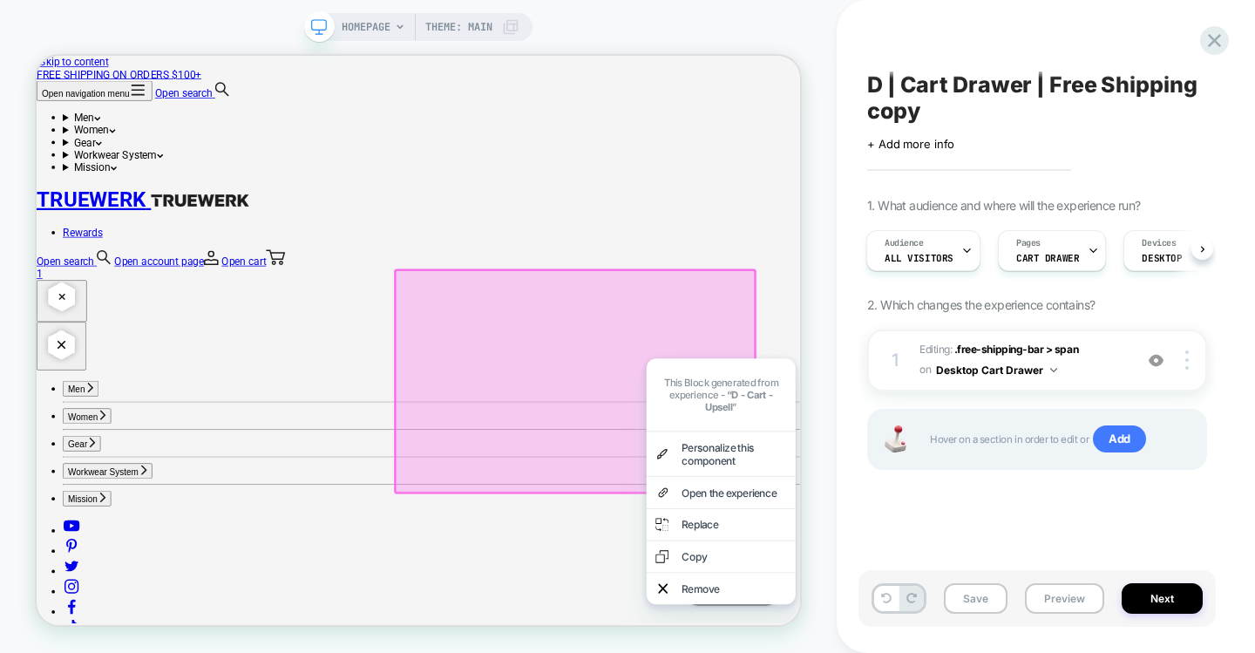
click at [755, 466] on div at bounding box center [754, 490] width 483 height 300
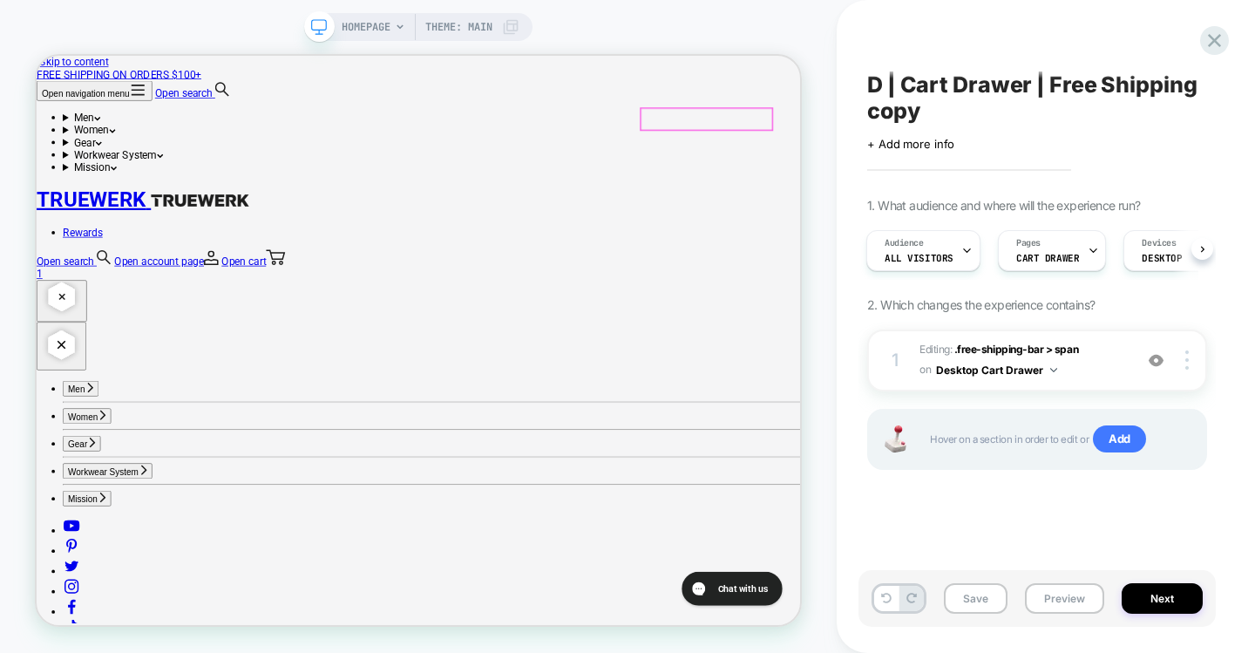
click at [1012, 321] on link "Open cart 1" at bounding box center [546, 337] width 1018 height 33
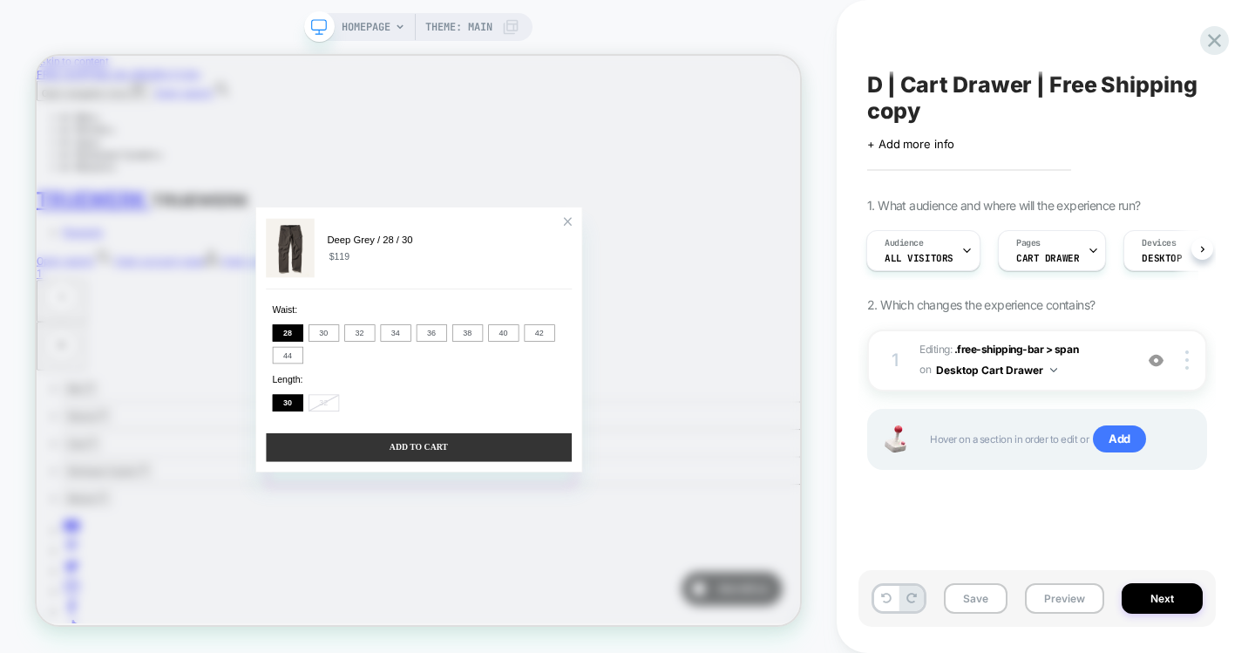
click at [599, 589] on button "ADD TO CART" at bounding box center [546, 577] width 408 height 38
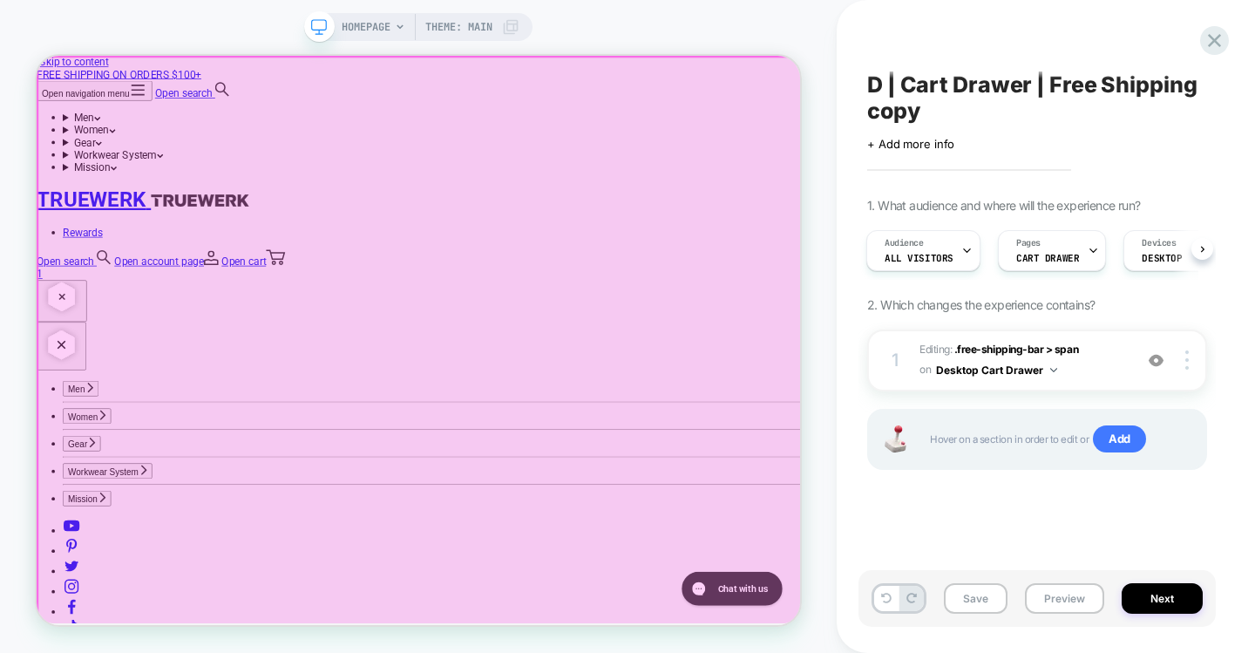
click at [679, 249] on div at bounding box center [548, 437] width 1020 height 761
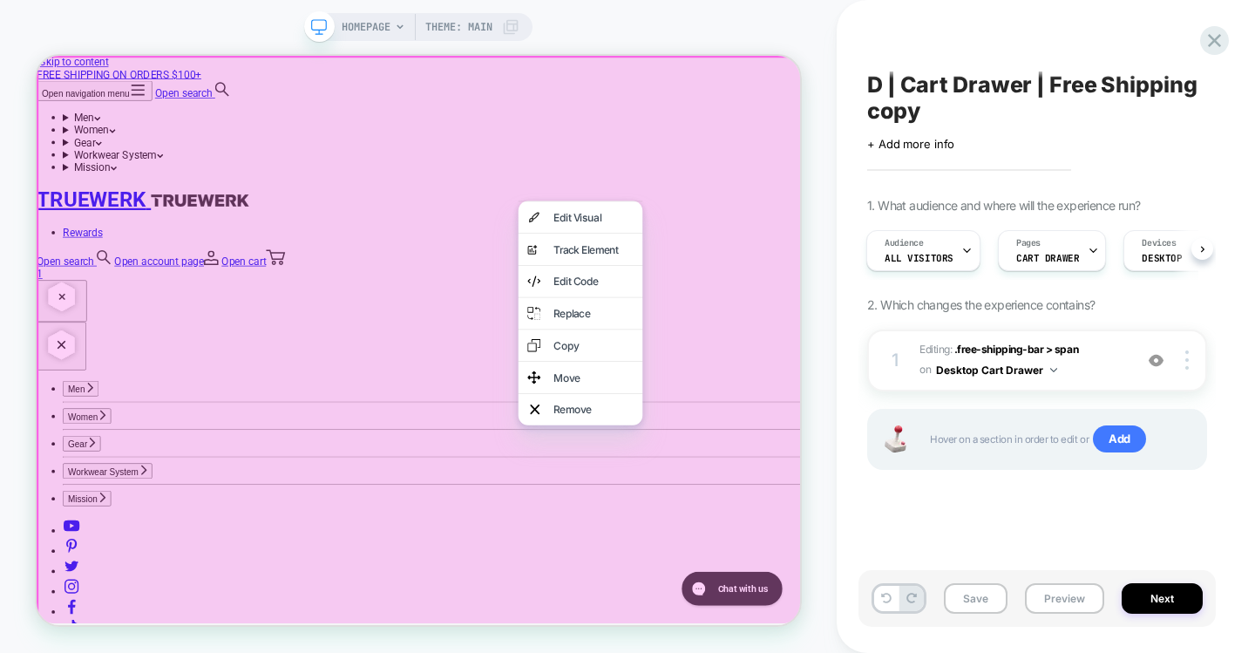
click at [1004, 143] on div at bounding box center [549, 439] width 1025 height 767
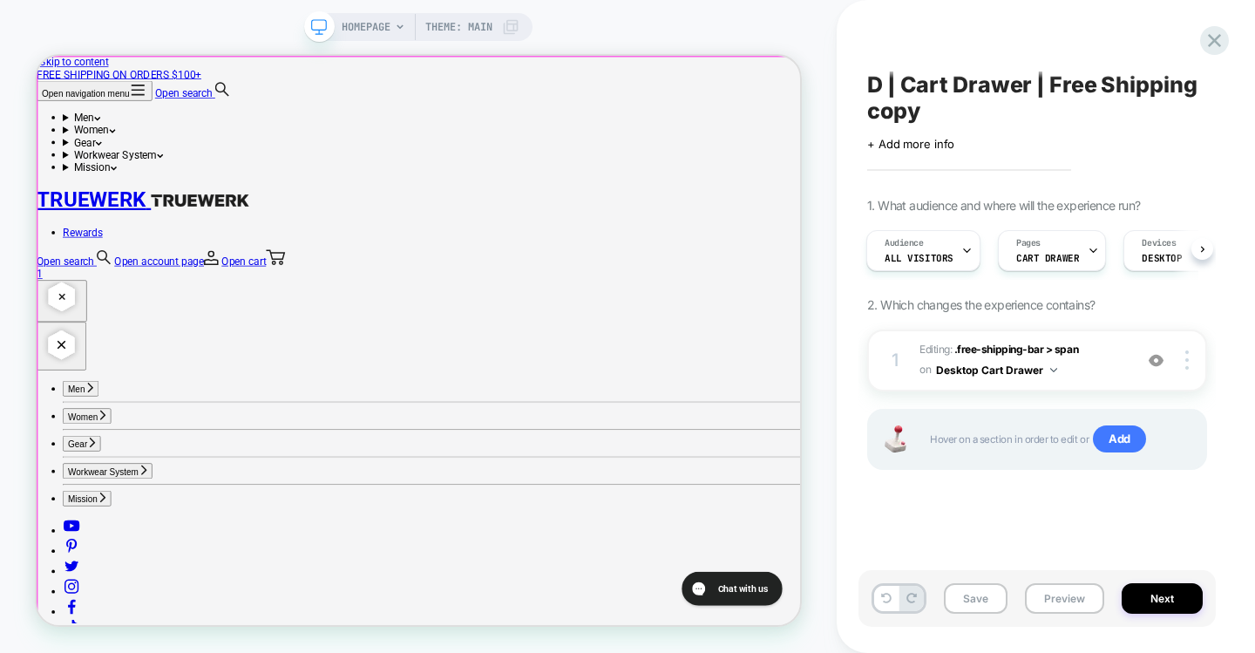
click at [1004, 143] on div at bounding box center [548, 437] width 1020 height 761
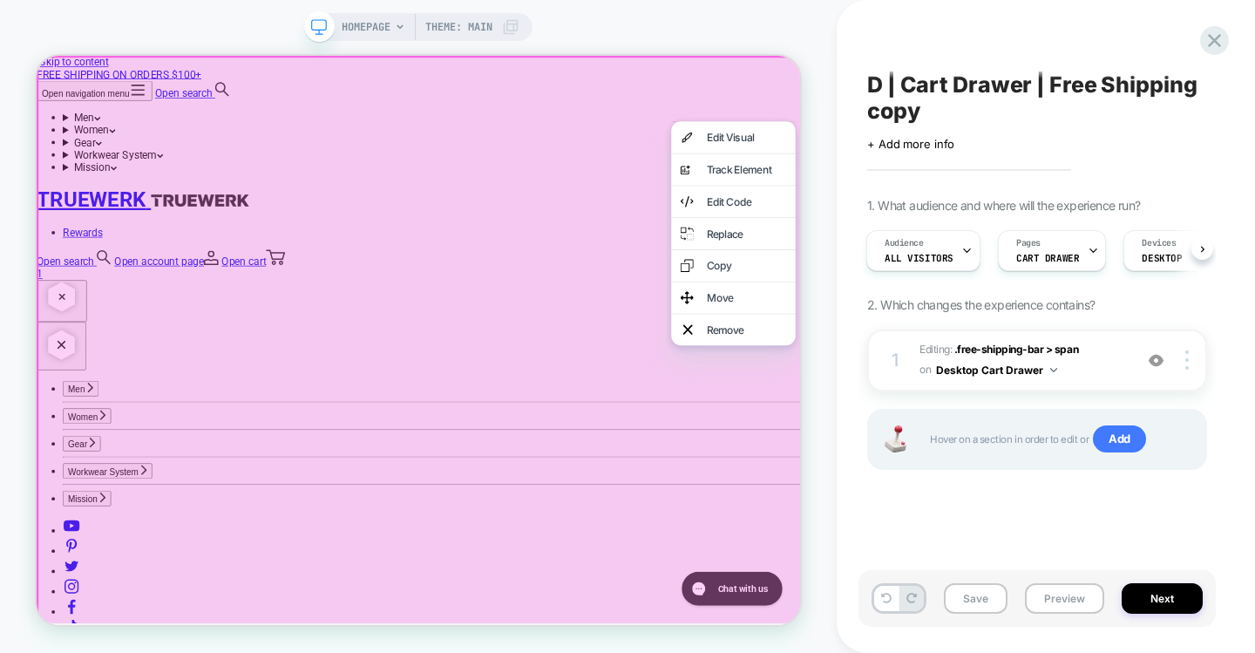
click at [1004, 143] on div at bounding box center [966, 143] width 166 height 1
click at [1004, 123] on div at bounding box center [549, 439] width 1025 height 767
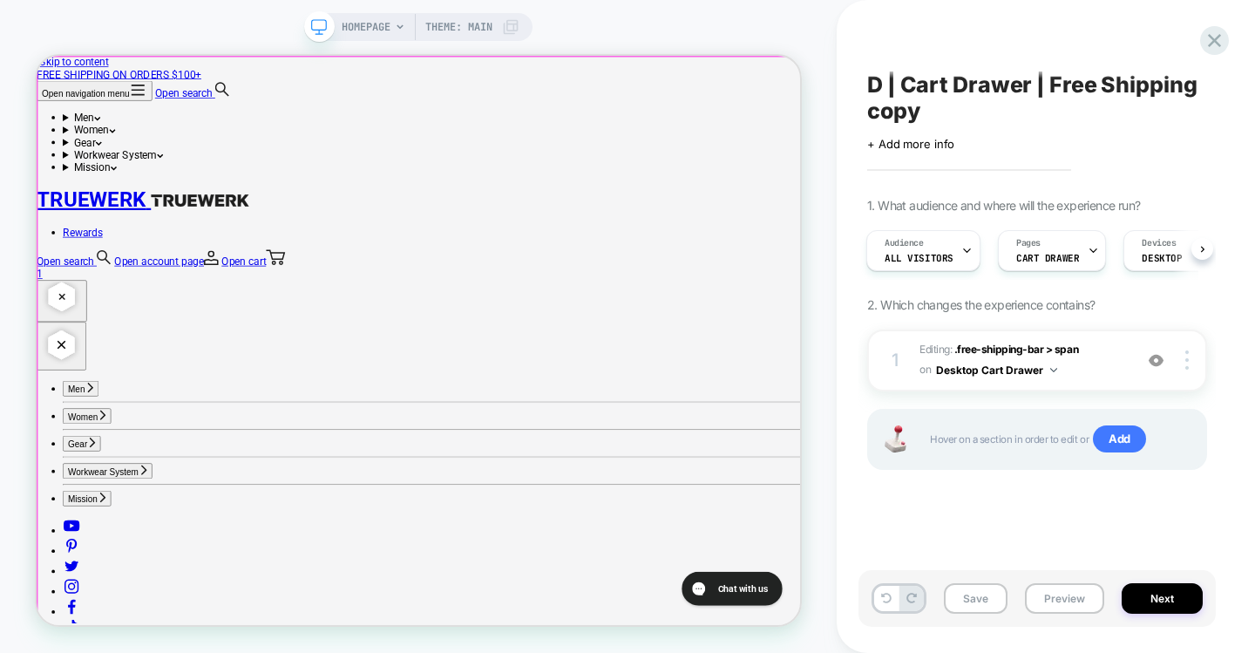
click at [1004, 123] on div at bounding box center [548, 437] width 1020 height 761
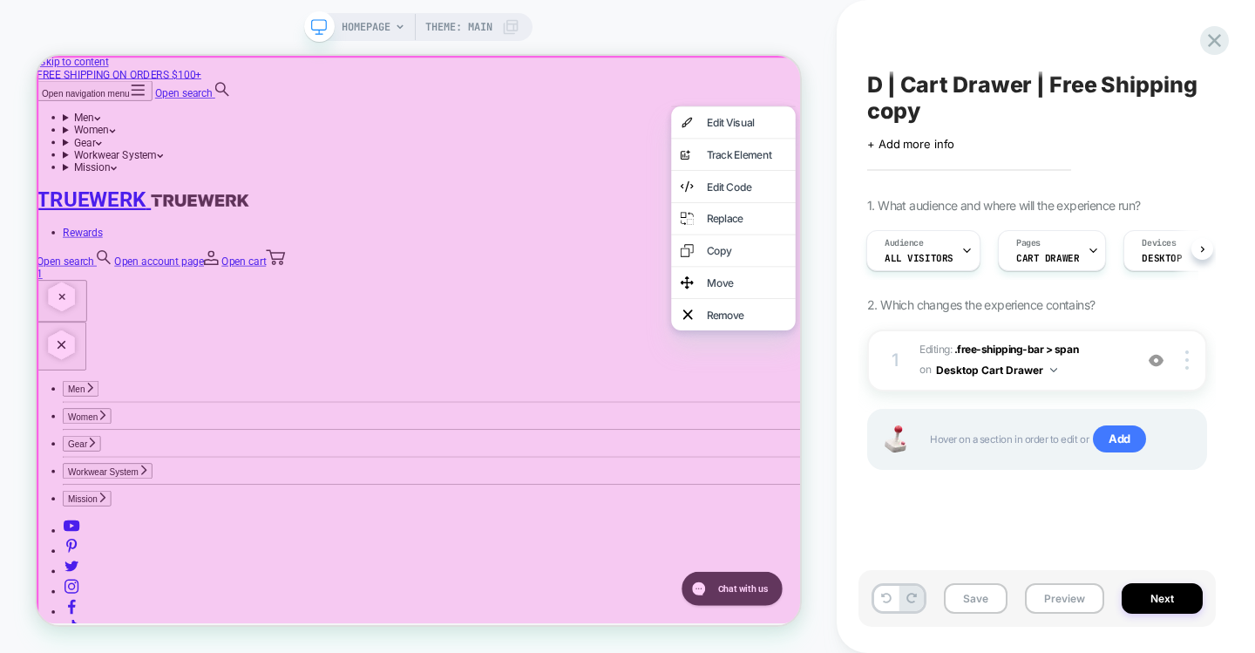
click at [1004, 123] on div at bounding box center [966, 123] width 166 height 1
click at [937, 88] on div at bounding box center [549, 439] width 1025 height 767
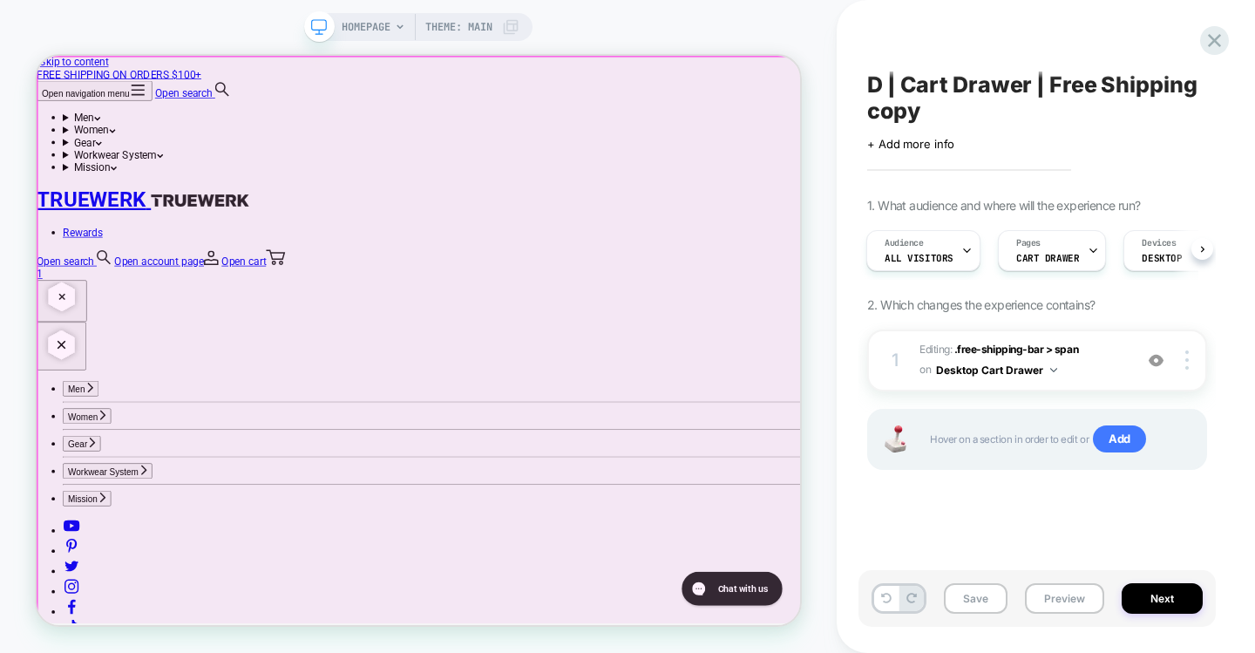
click at [995, 129] on div at bounding box center [548, 437] width 1020 height 761
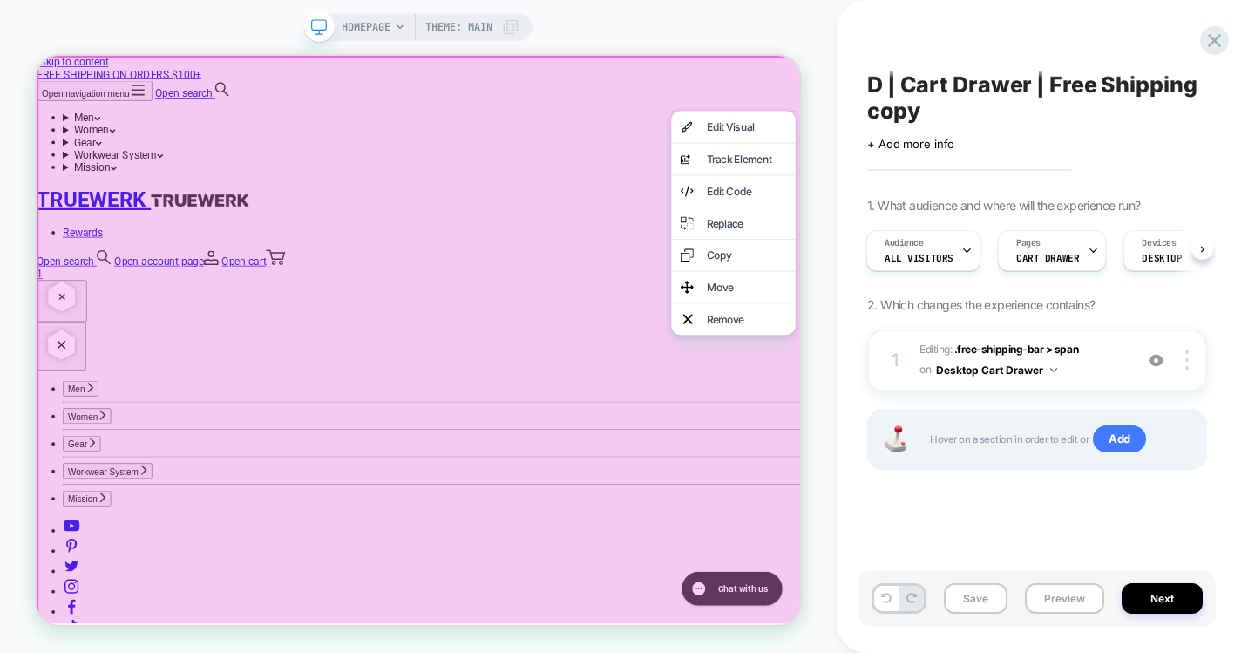
click at [964, 94] on div at bounding box center [549, 439] width 1025 height 767
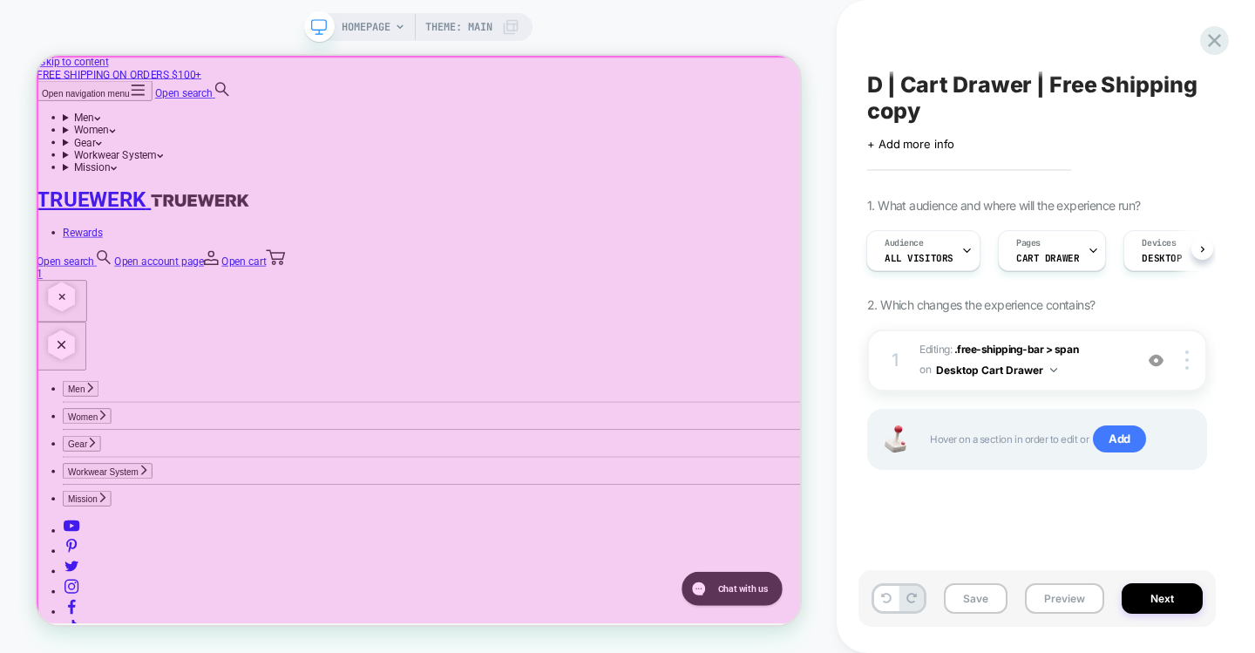
click at [1001, 125] on div at bounding box center [548, 437] width 1020 height 761
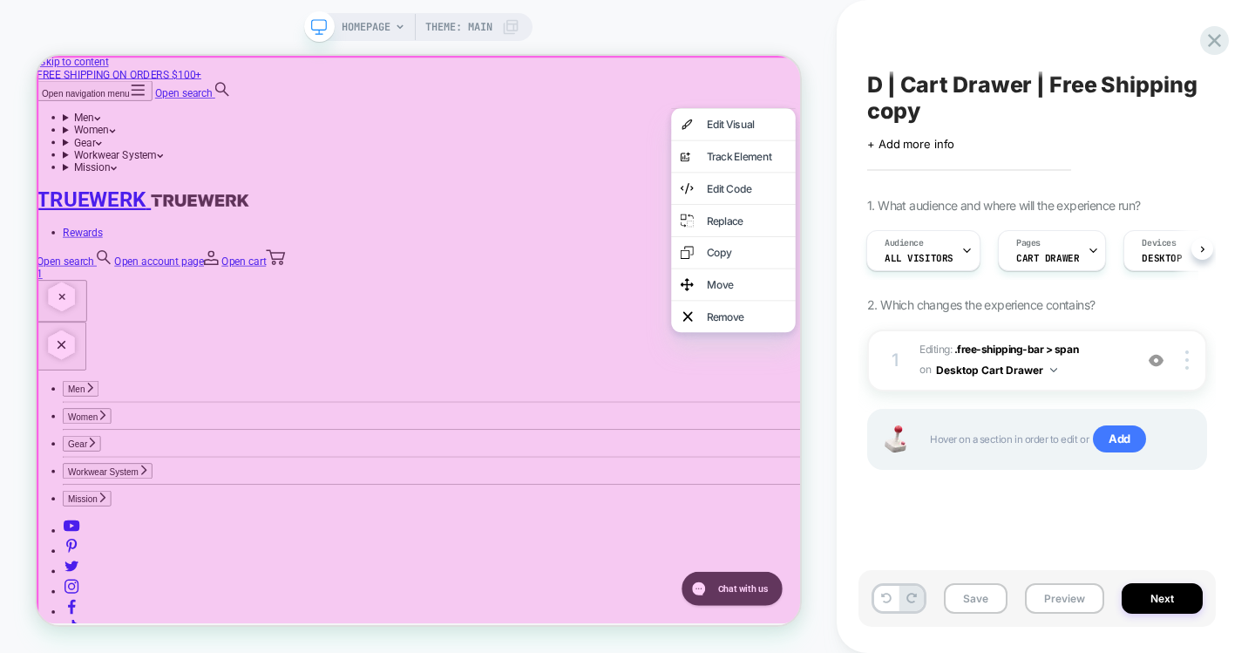
click at [713, 3] on div "HOMEPAGE Theme: MAIN" at bounding box center [418, 326] width 836 height 653
click at [1046, 598] on button "Preview" at bounding box center [1064, 598] width 79 height 30
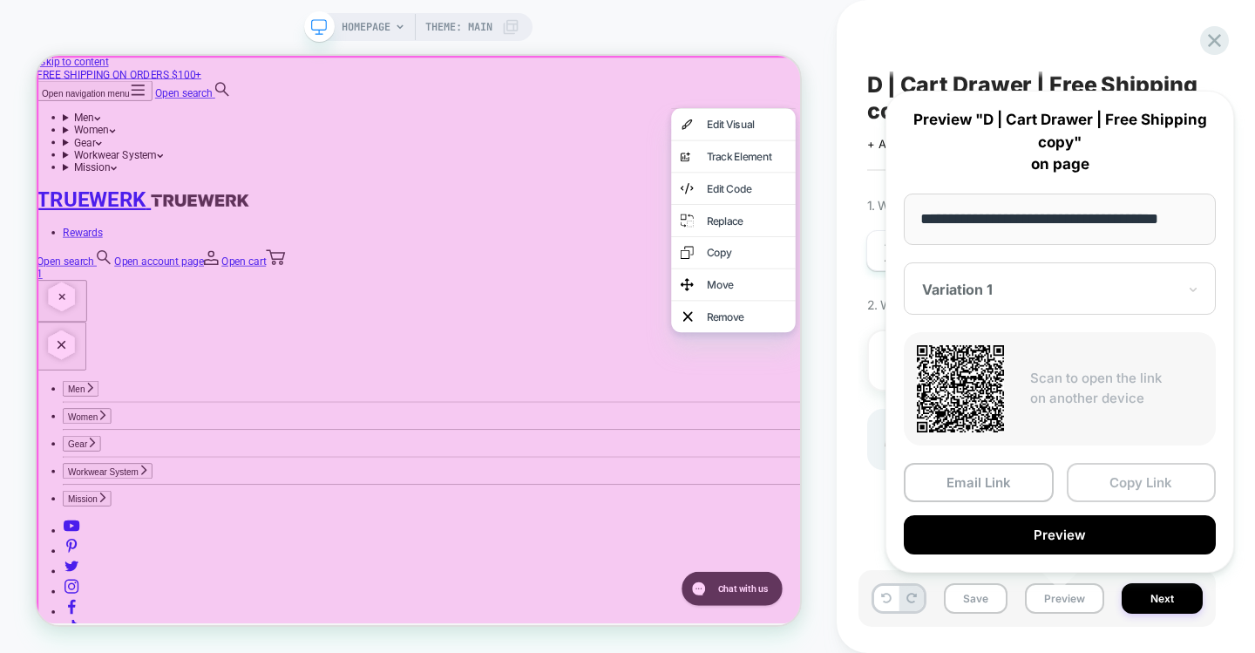
scroll to position [0, 0]
click at [1104, 466] on button "Copy Link" at bounding box center [1141, 482] width 150 height 39
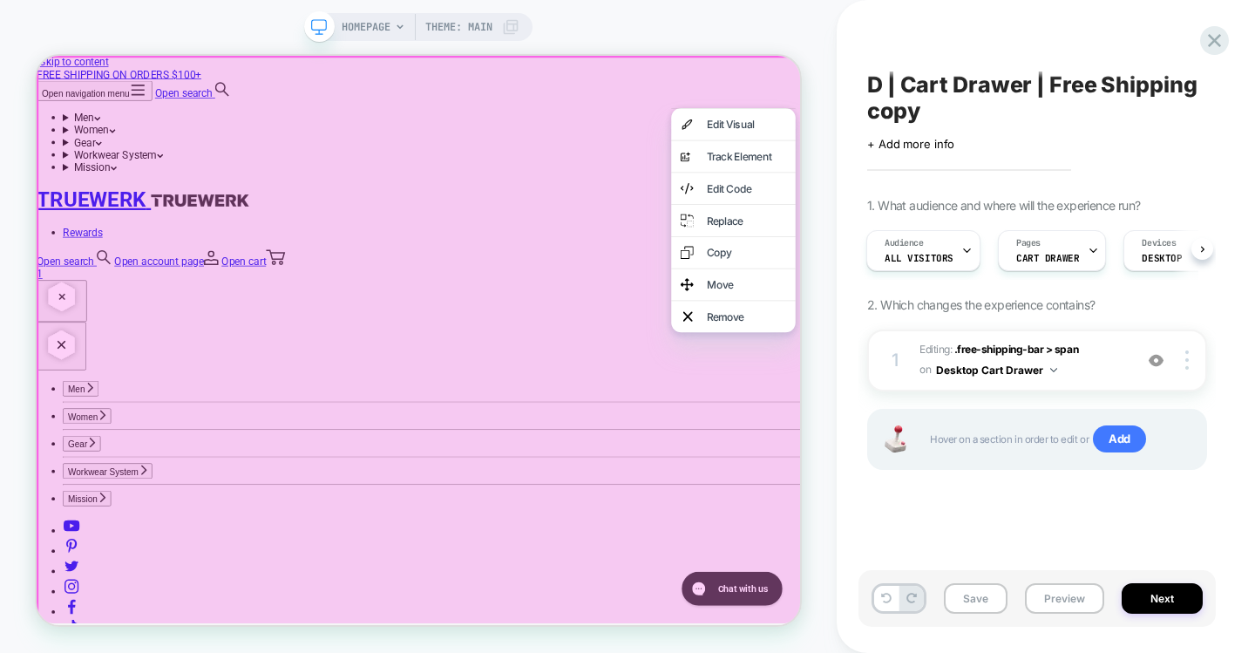
click at [926, 81] on span "D | Cart Drawer | Free Shipping copy" at bounding box center [1037, 97] width 340 height 52
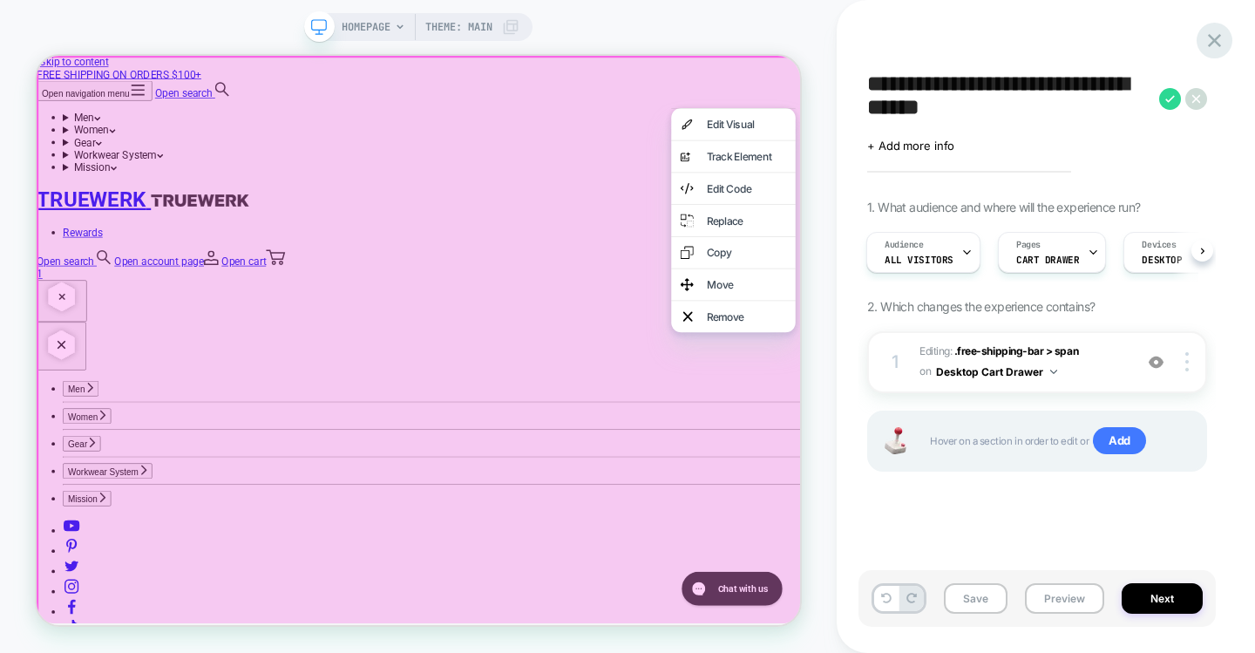
click at [1225, 34] on icon at bounding box center [1214, 41] width 24 height 24
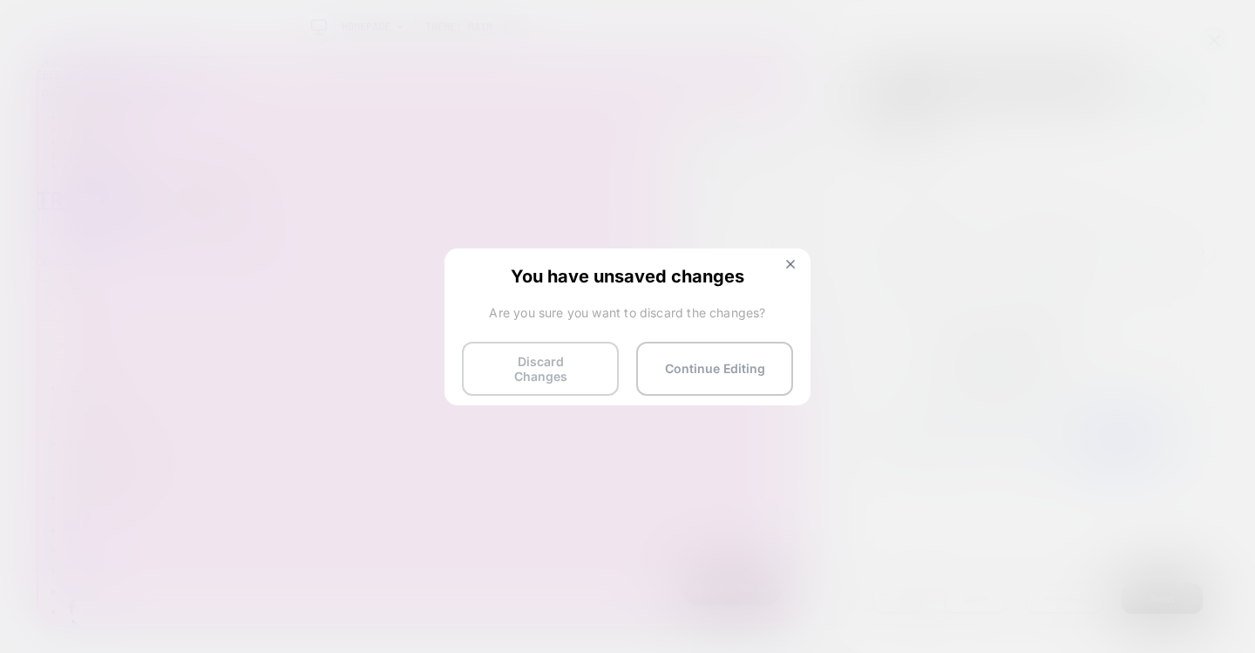
click at [502, 369] on button "Discard Changes" at bounding box center [540, 369] width 157 height 54
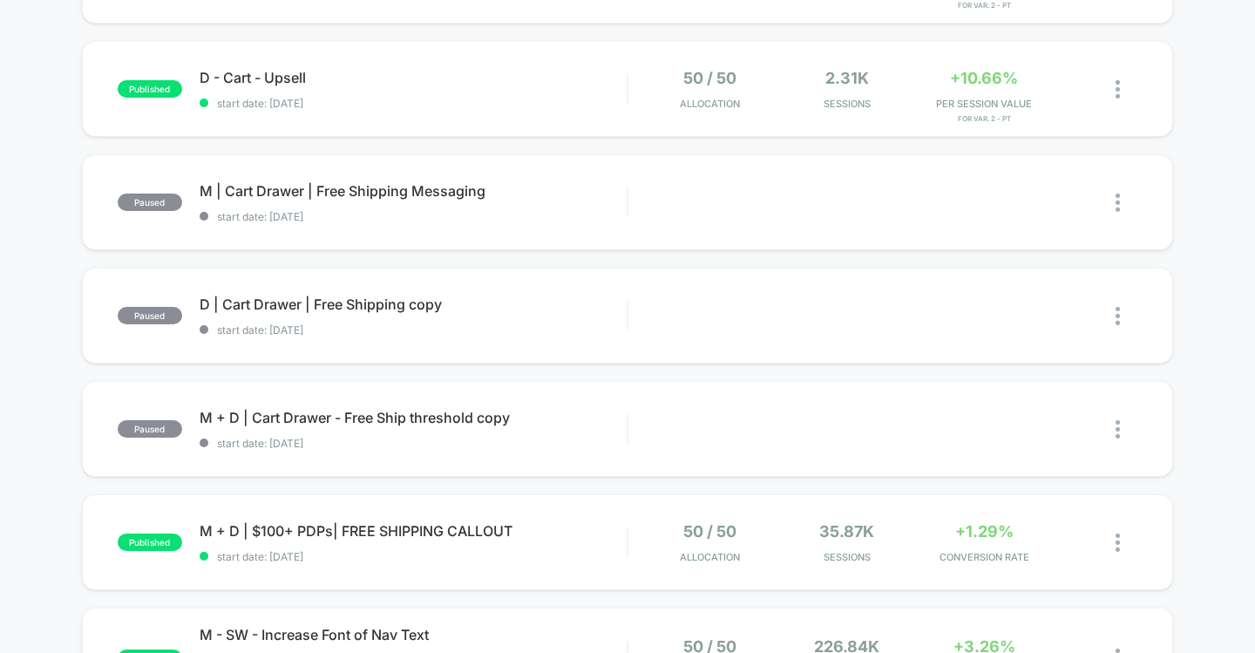
scroll to position [304, 0]
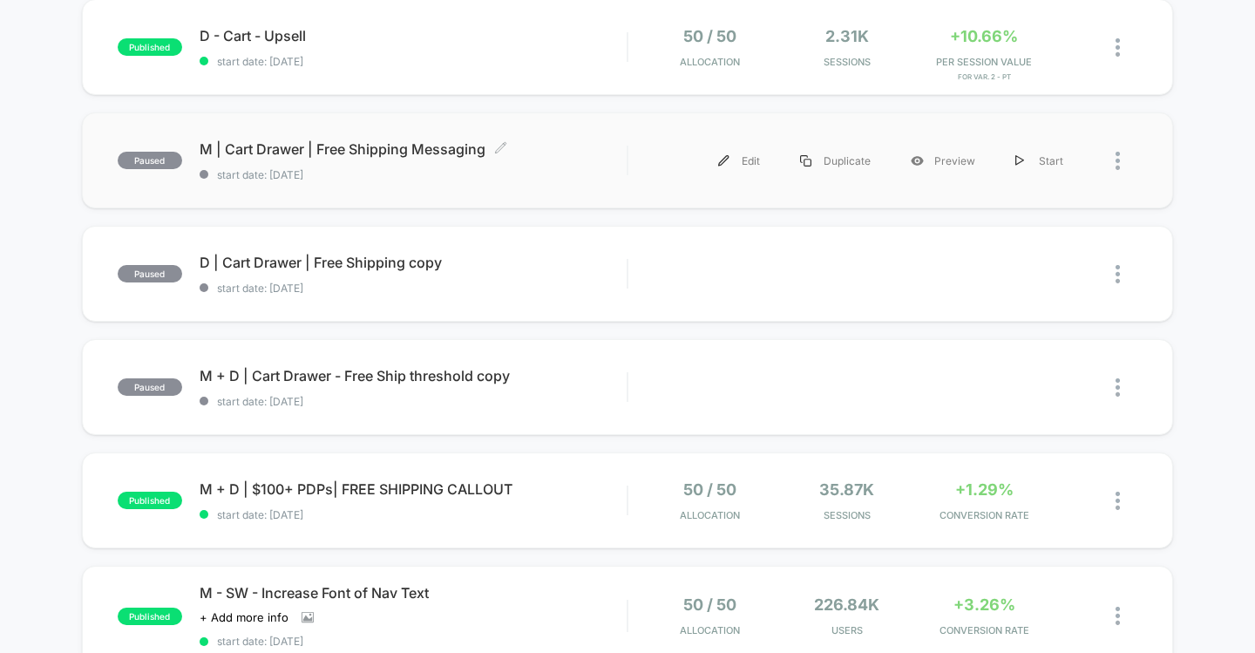
click at [564, 176] on span "start date: 10/2/2025" at bounding box center [414, 174] width 428 height 13
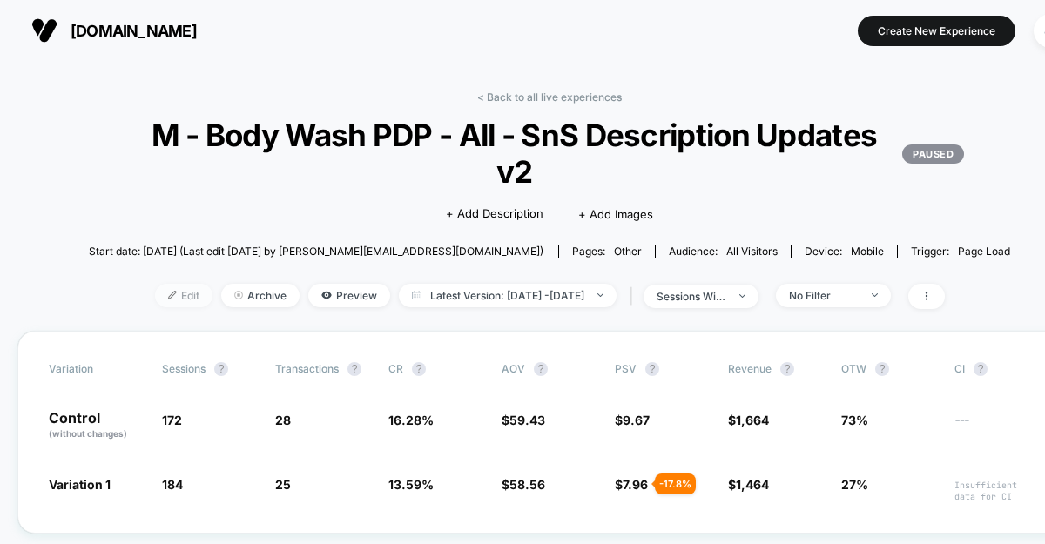
click at [159, 289] on span "Edit" at bounding box center [183, 296] width 57 height 24
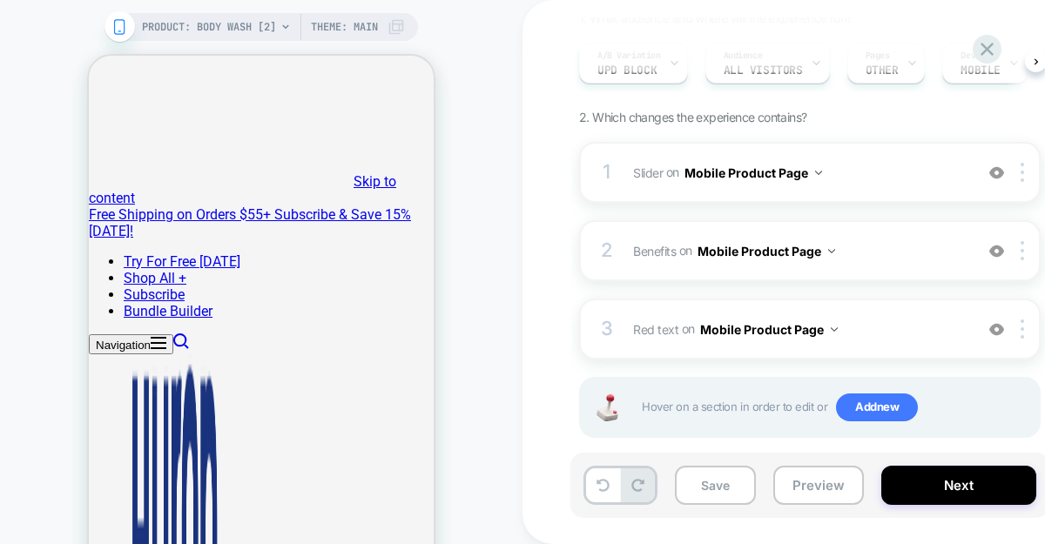
scroll to position [185, 0]
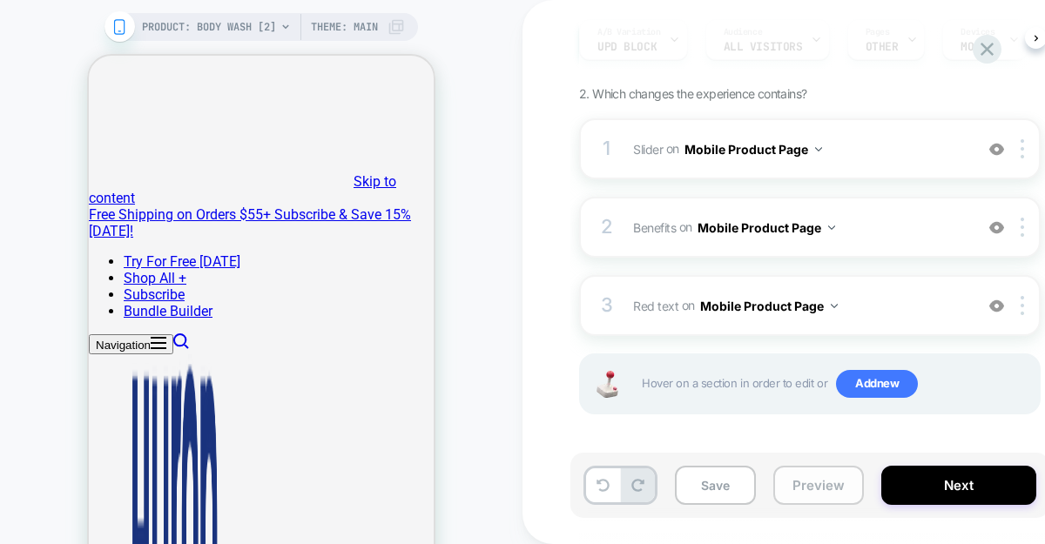
click at [804, 487] on button "Preview" at bounding box center [819, 485] width 91 height 39
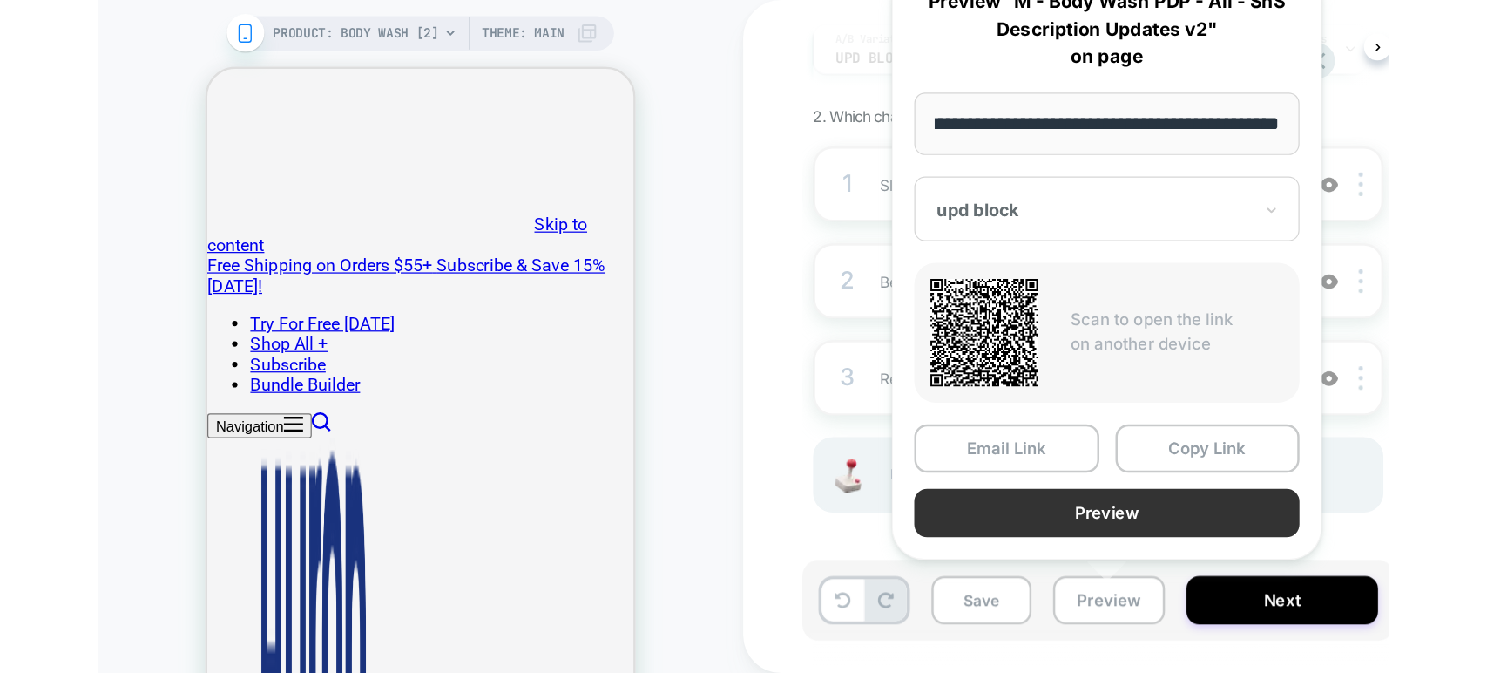
scroll to position [0, 0]
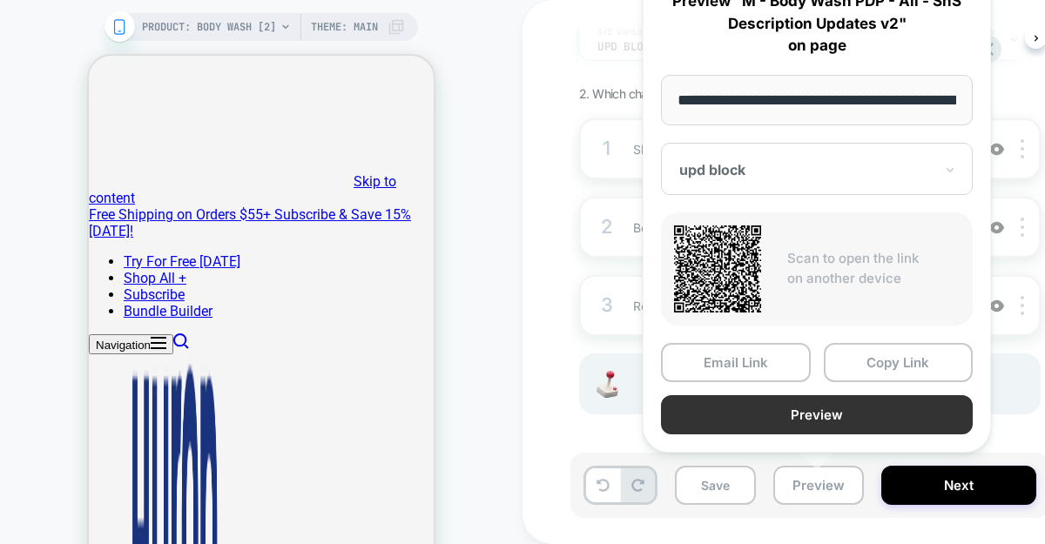
click at [874, 410] on button "Preview" at bounding box center [817, 415] width 312 height 39
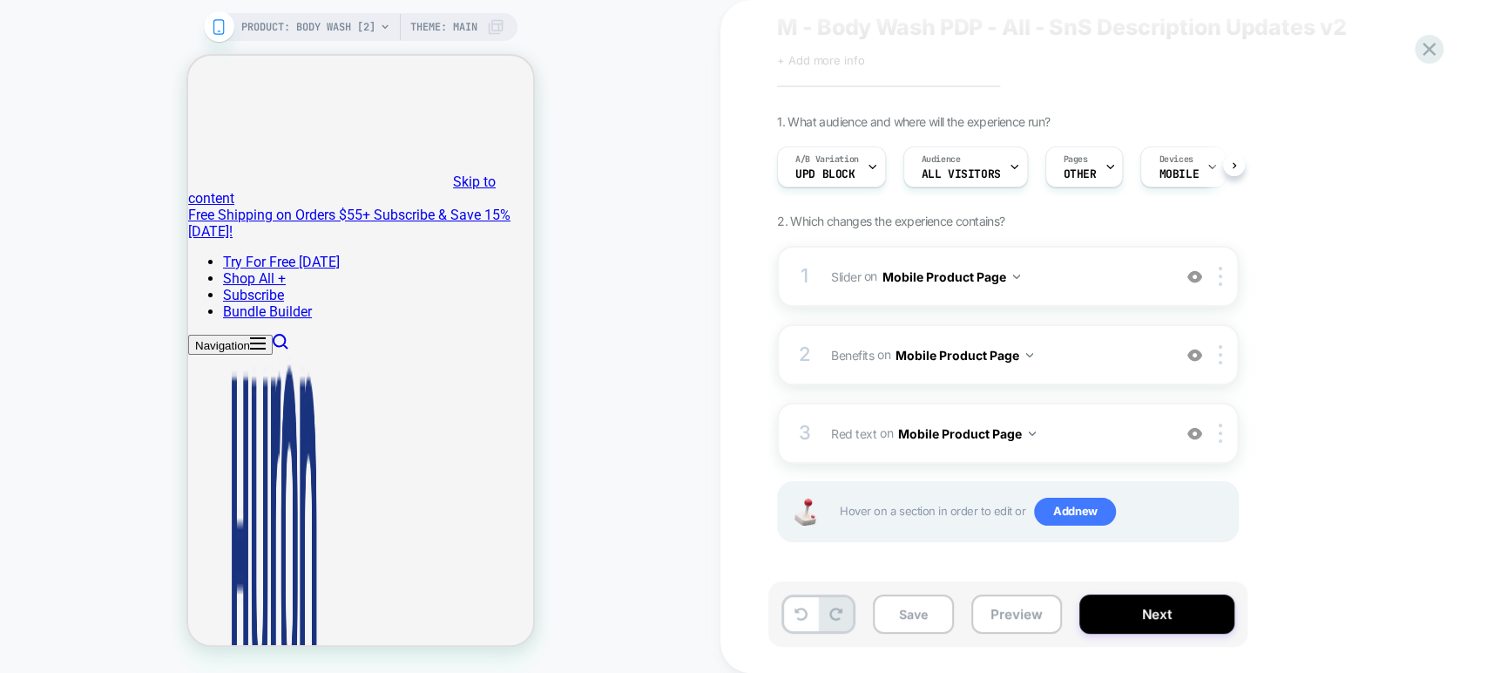
scroll to position [57, 0]
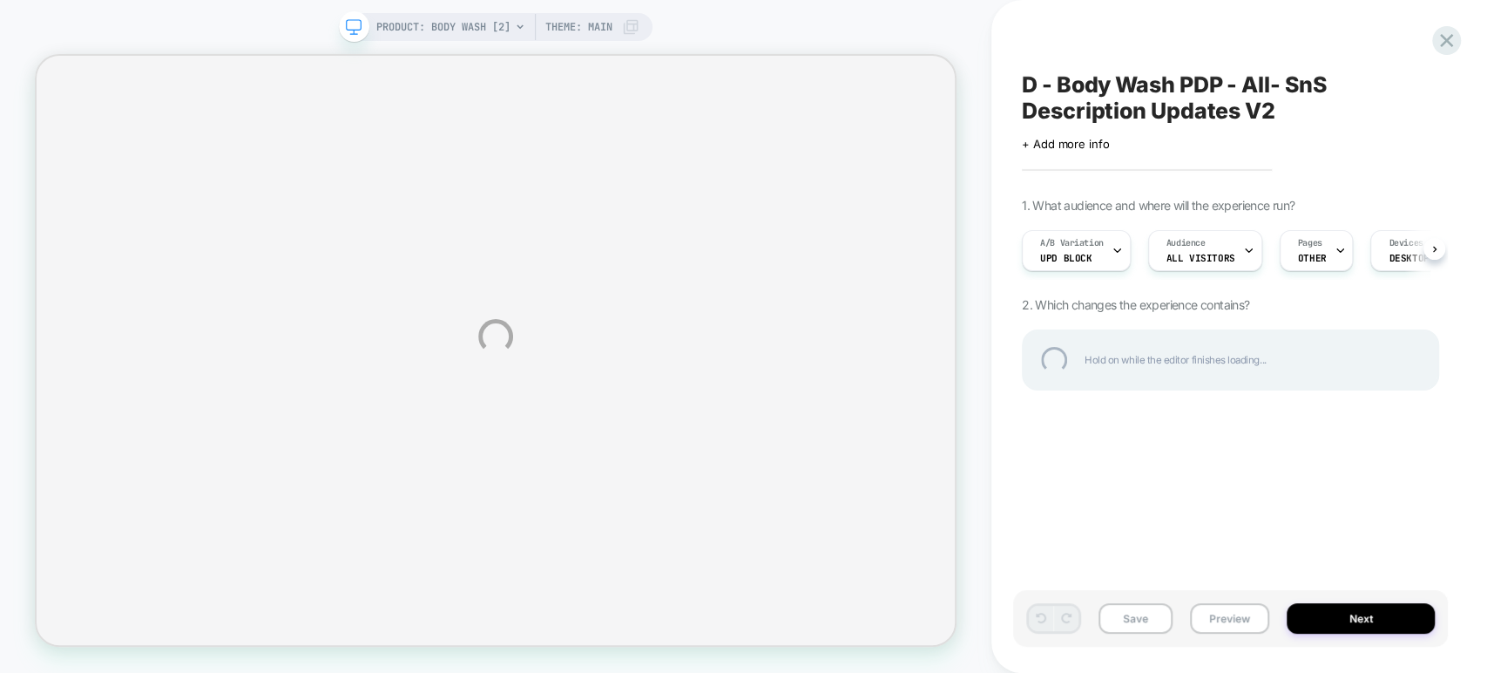
click at [1227, 619] on div "PRODUCT: Body Wash [2] PRODUCT: Body Wash [2] Theme: MAIN D - Body Wash PDP - A…" at bounding box center [743, 336] width 1487 height 673
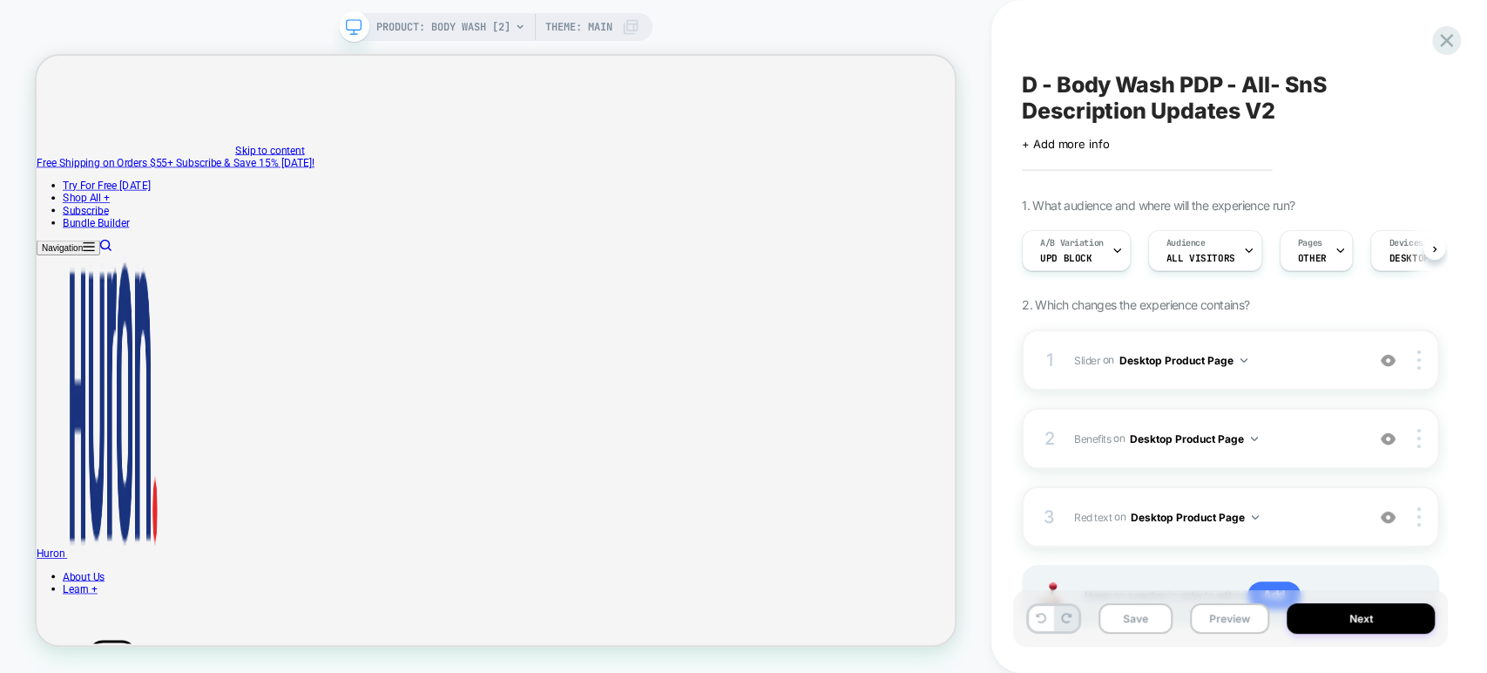
click at [1227, 619] on button "Preview" at bounding box center [1229, 618] width 79 height 30
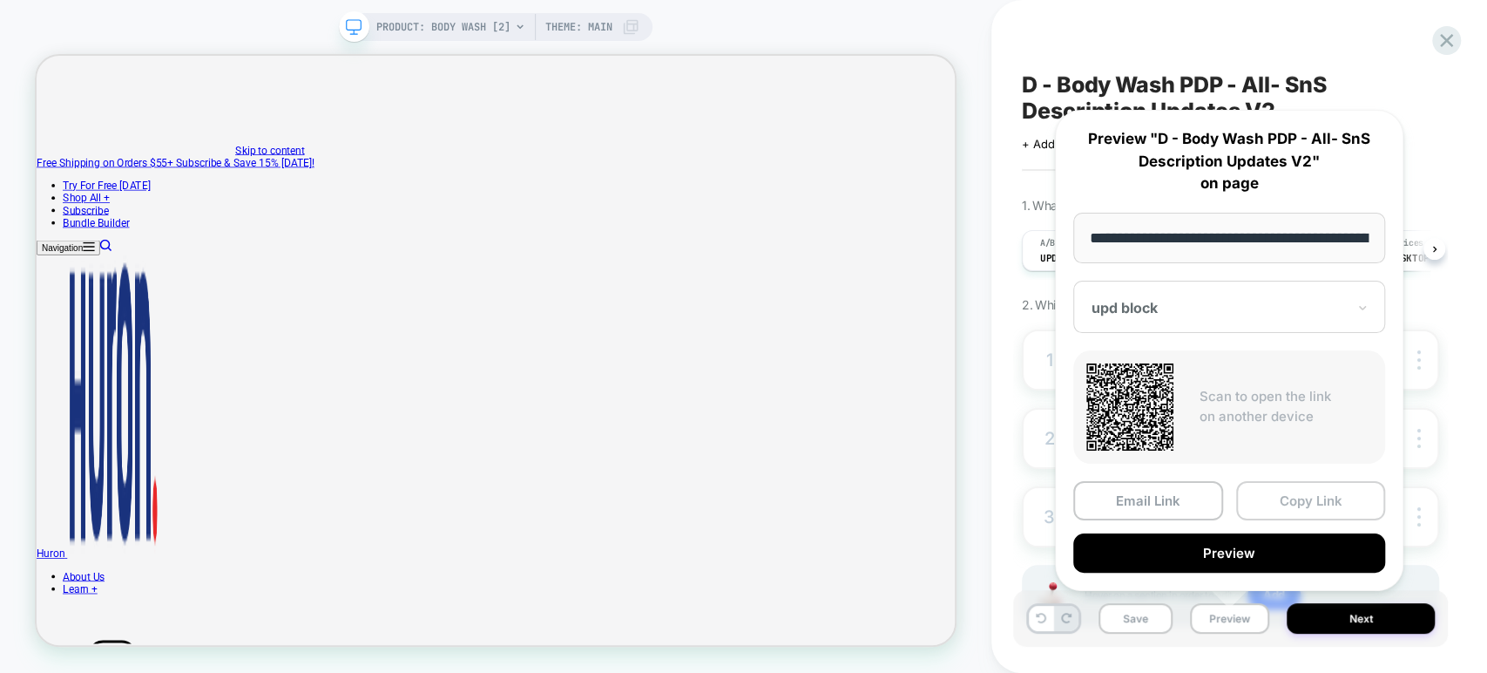
click at [1302, 493] on button "Copy Link" at bounding box center [1311, 500] width 150 height 39
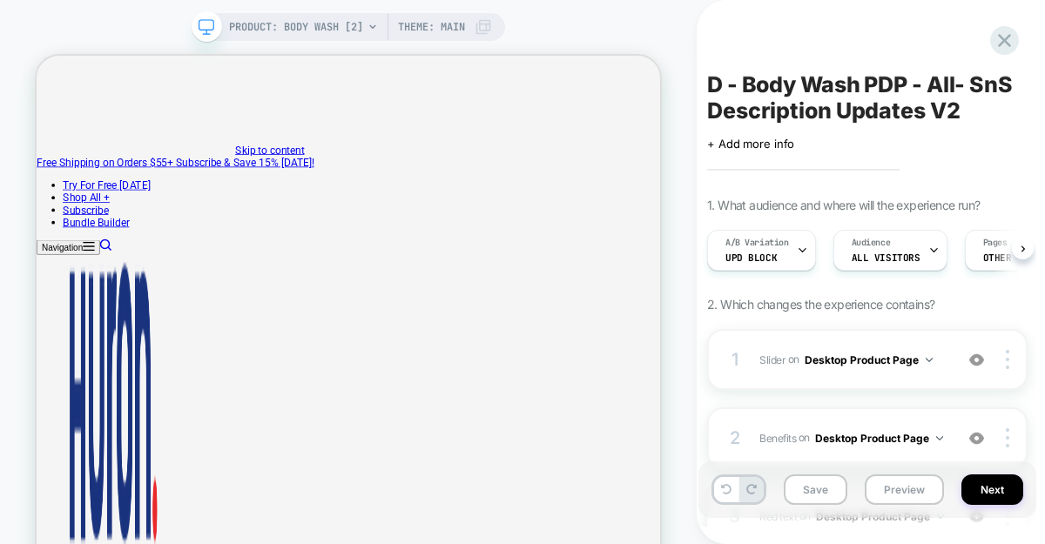
click at [896, 492] on button "Preview" at bounding box center [904, 490] width 79 height 30
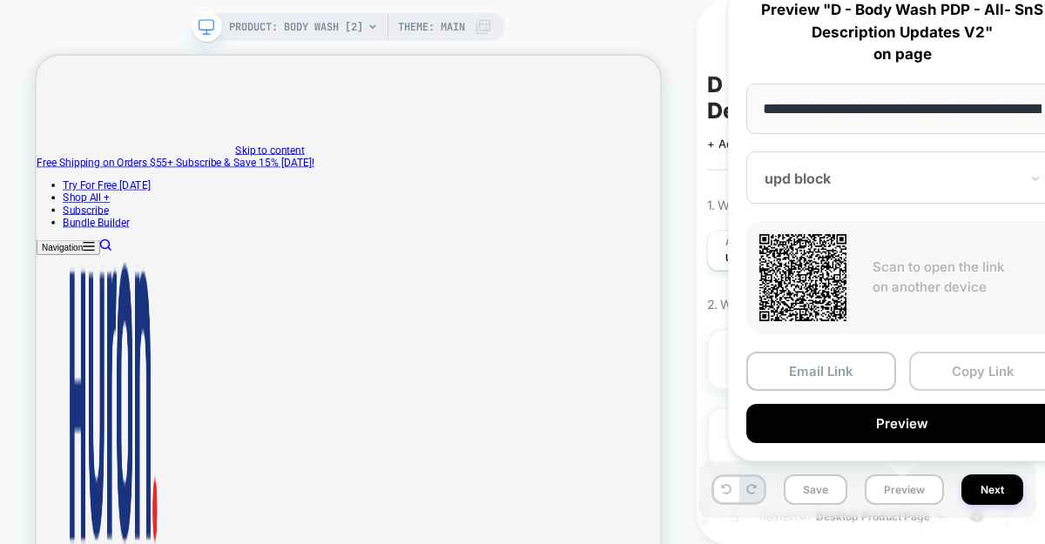
click at [942, 357] on button "Copy Link" at bounding box center [985, 371] width 150 height 39
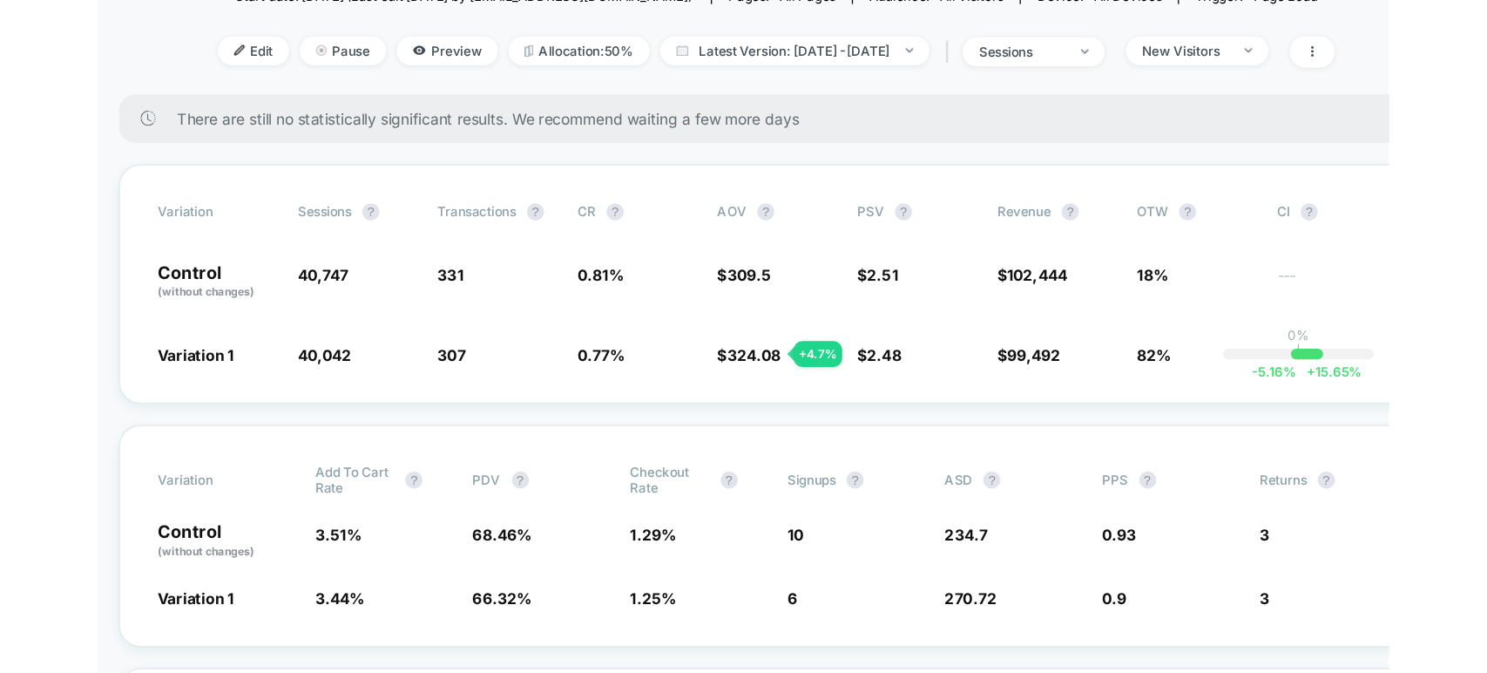
scroll to position [250, 0]
